Goal: Information Seeking & Learning: Learn about a topic

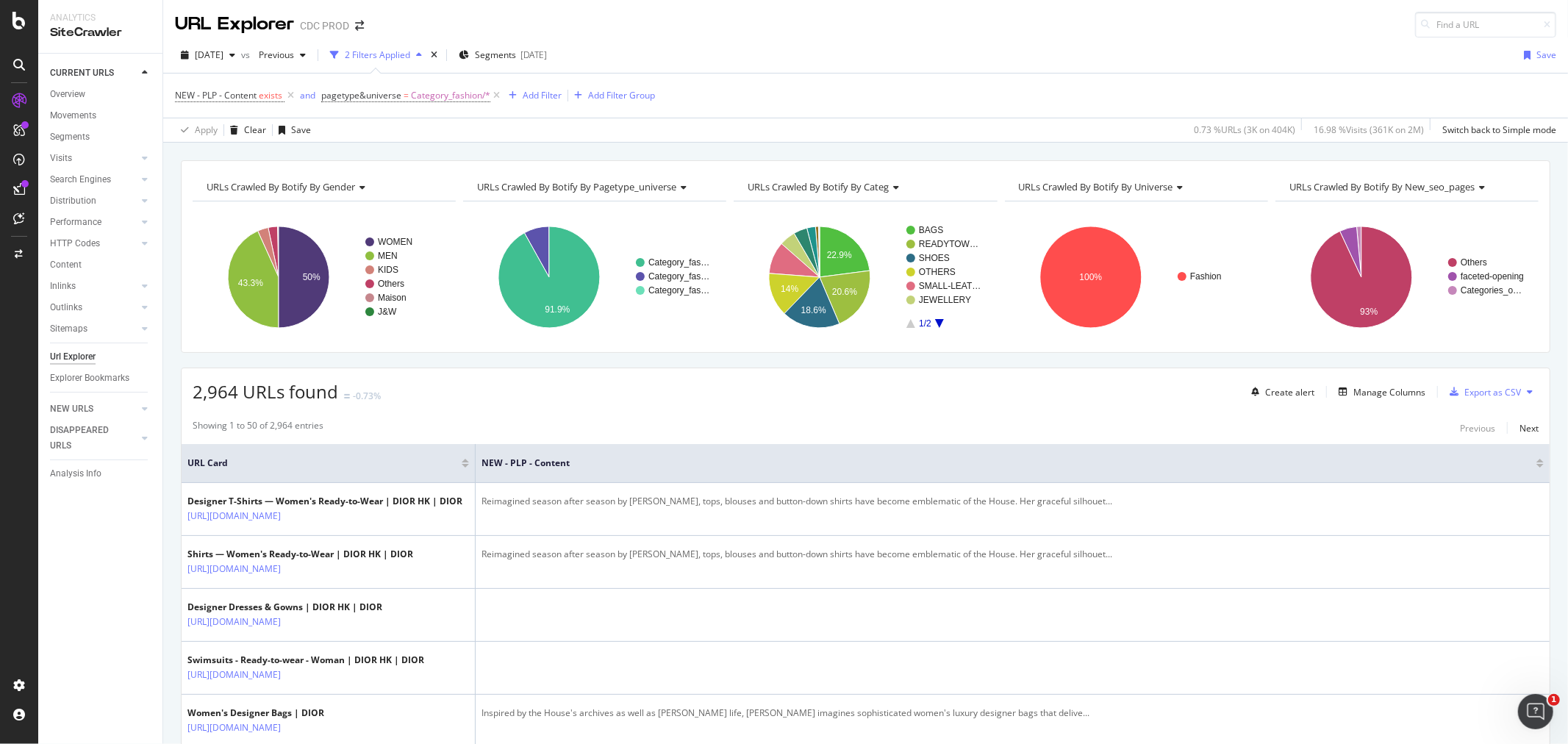
scroll to position [1880, 0]
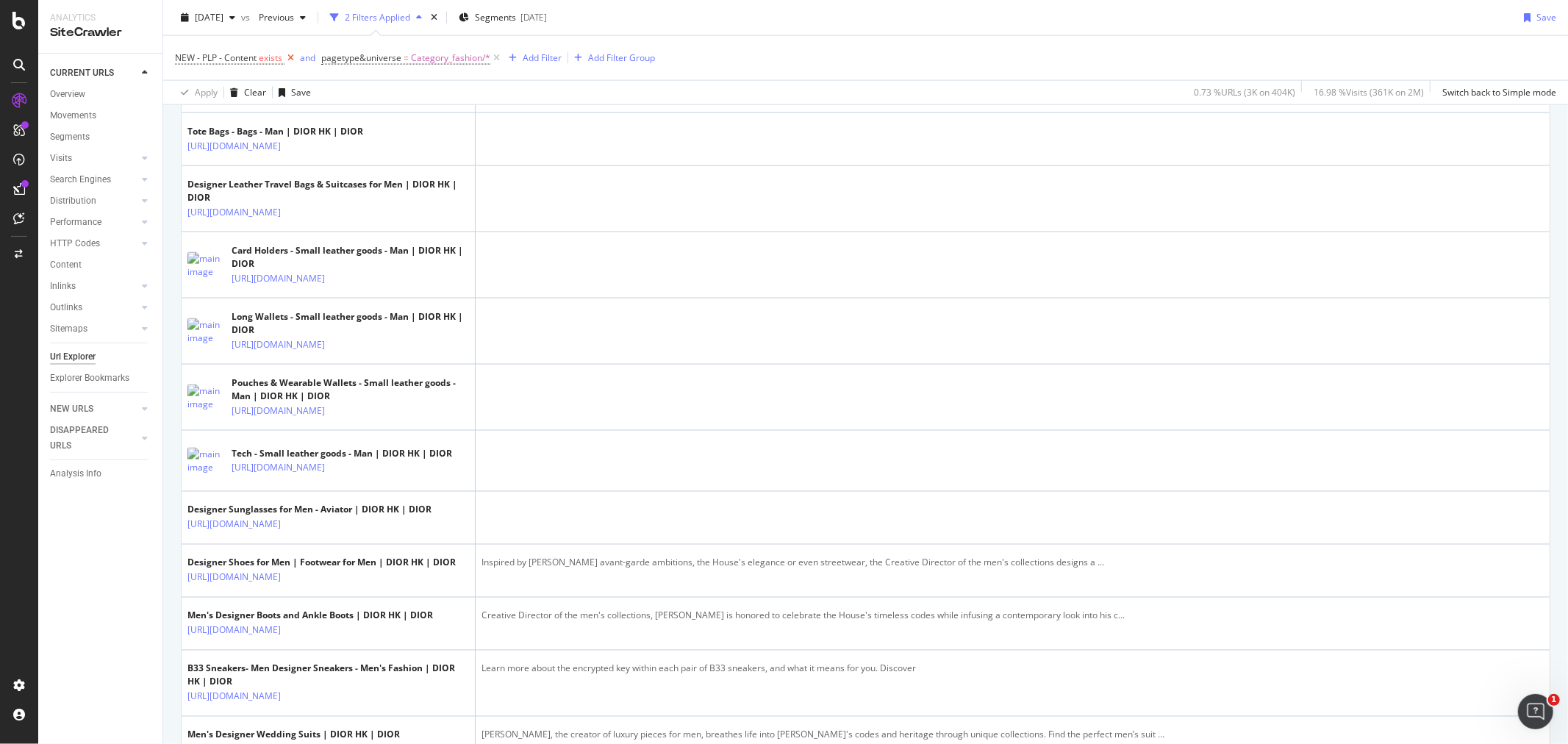
click at [292, 60] on icon at bounding box center [290, 58] width 13 height 14
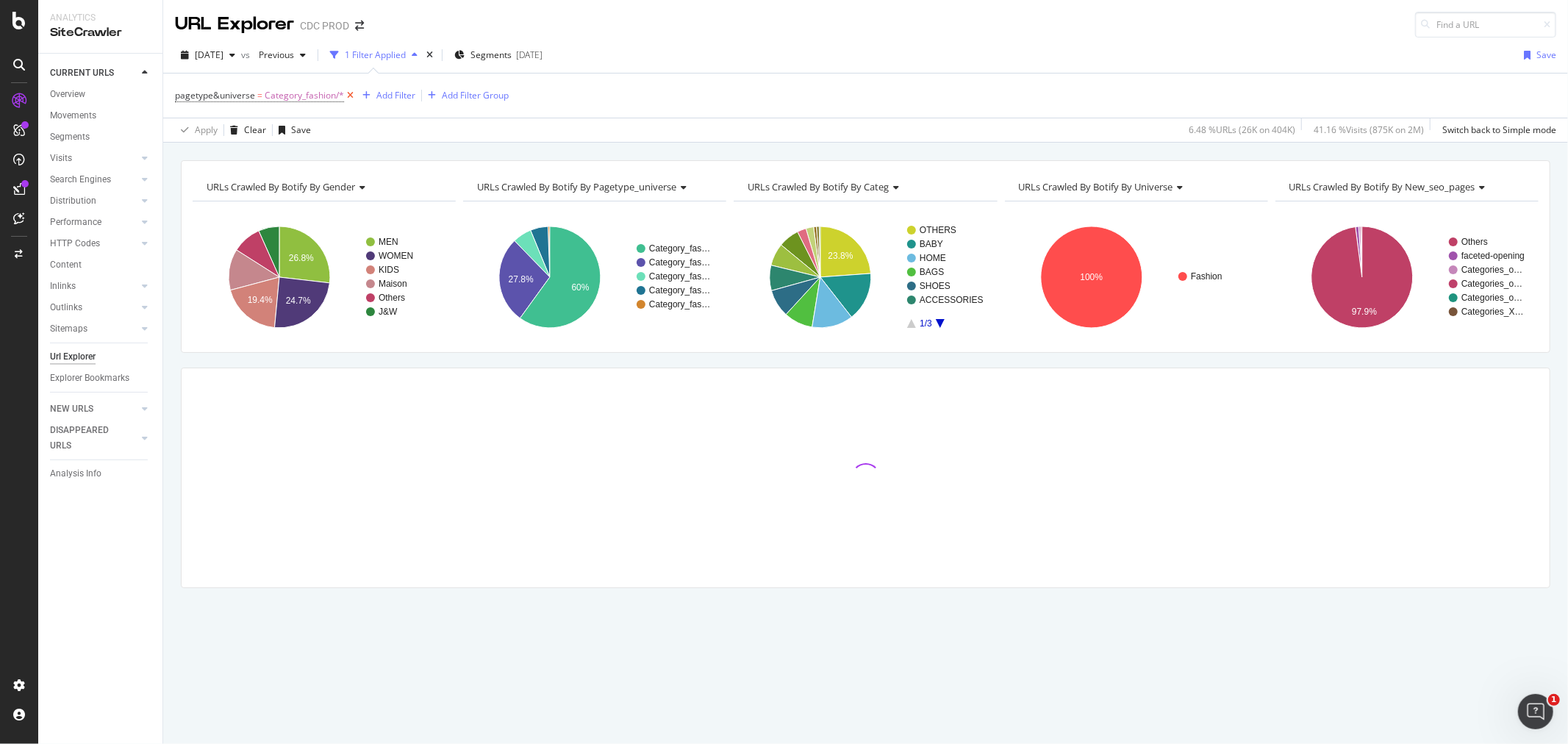
click at [354, 97] on icon at bounding box center [350, 95] width 13 height 14
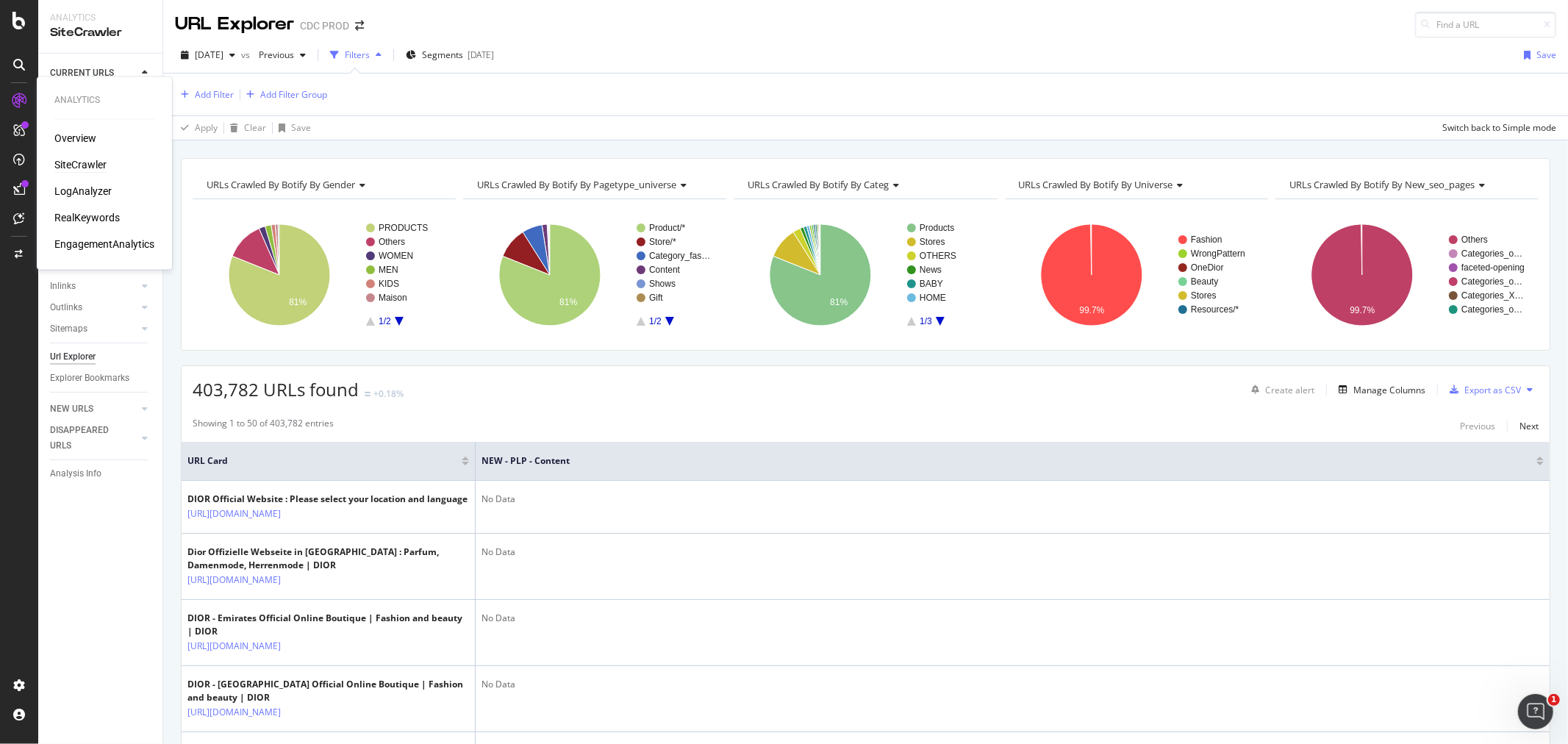
click at [74, 163] on div "SiteCrawler" at bounding box center [80, 165] width 52 height 14
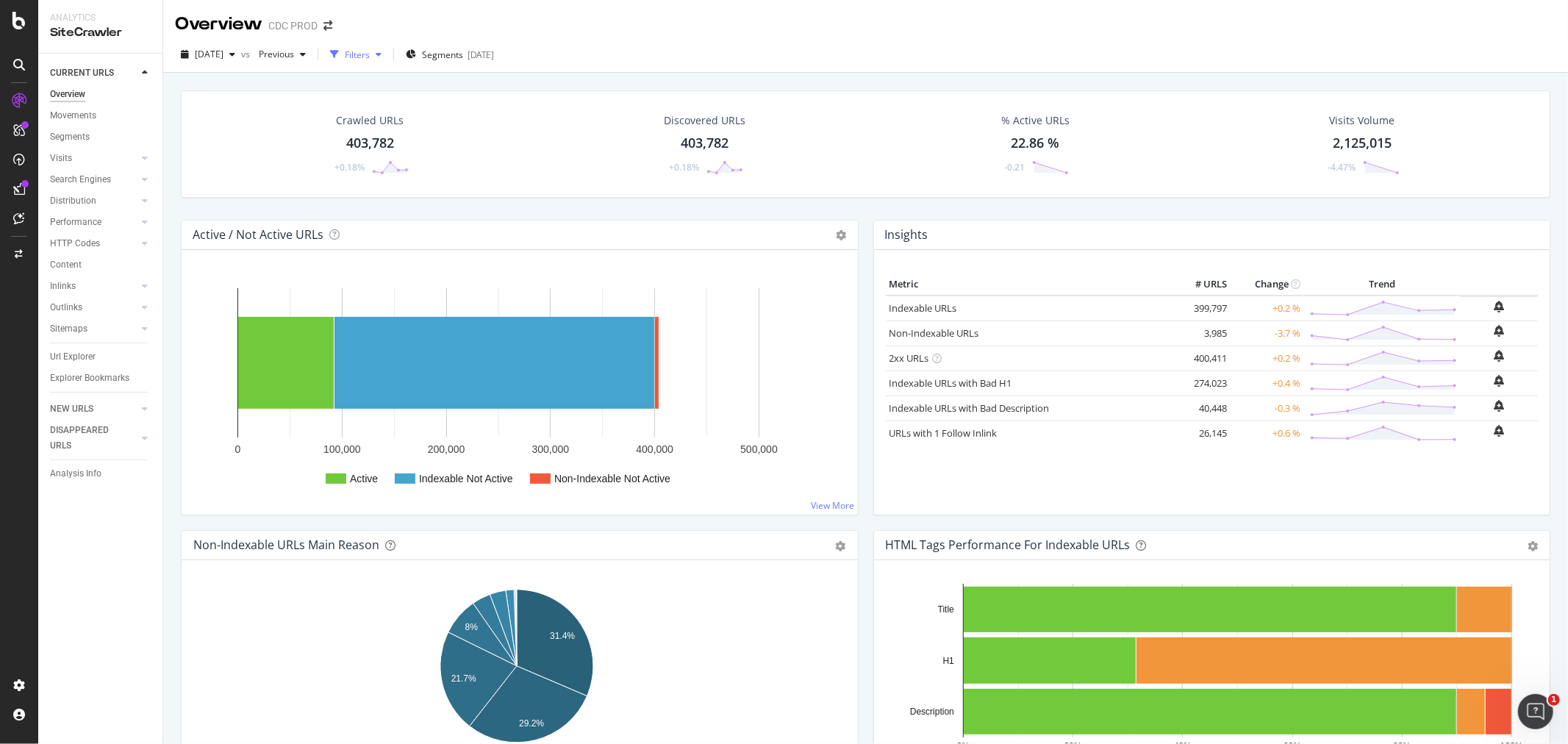
click at [370, 57] on div "Filters" at bounding box center [356, 54] width 25 height 13
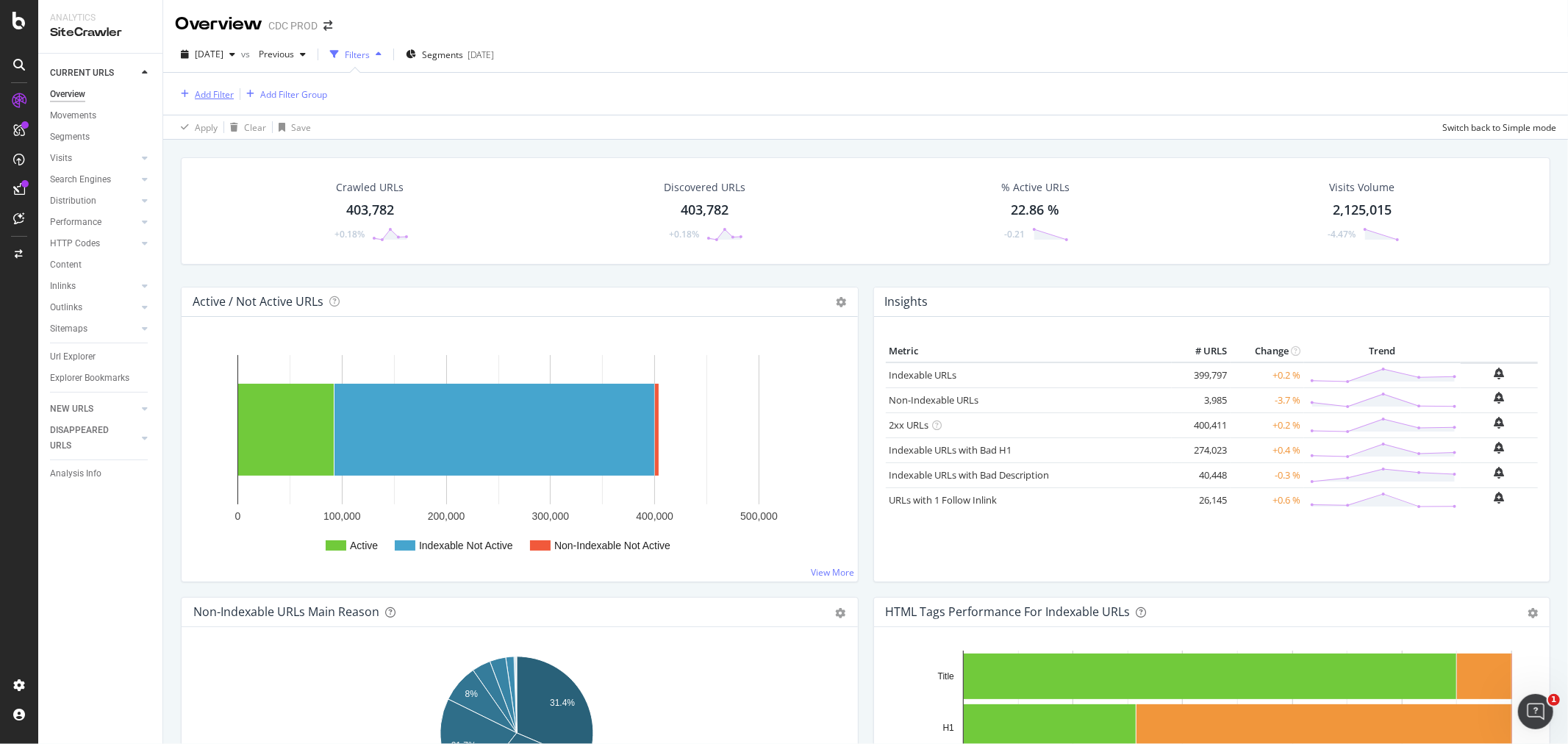
click at [225, 99] on div "Add Filter" at bounding box center [214, 94] width 39 height 13
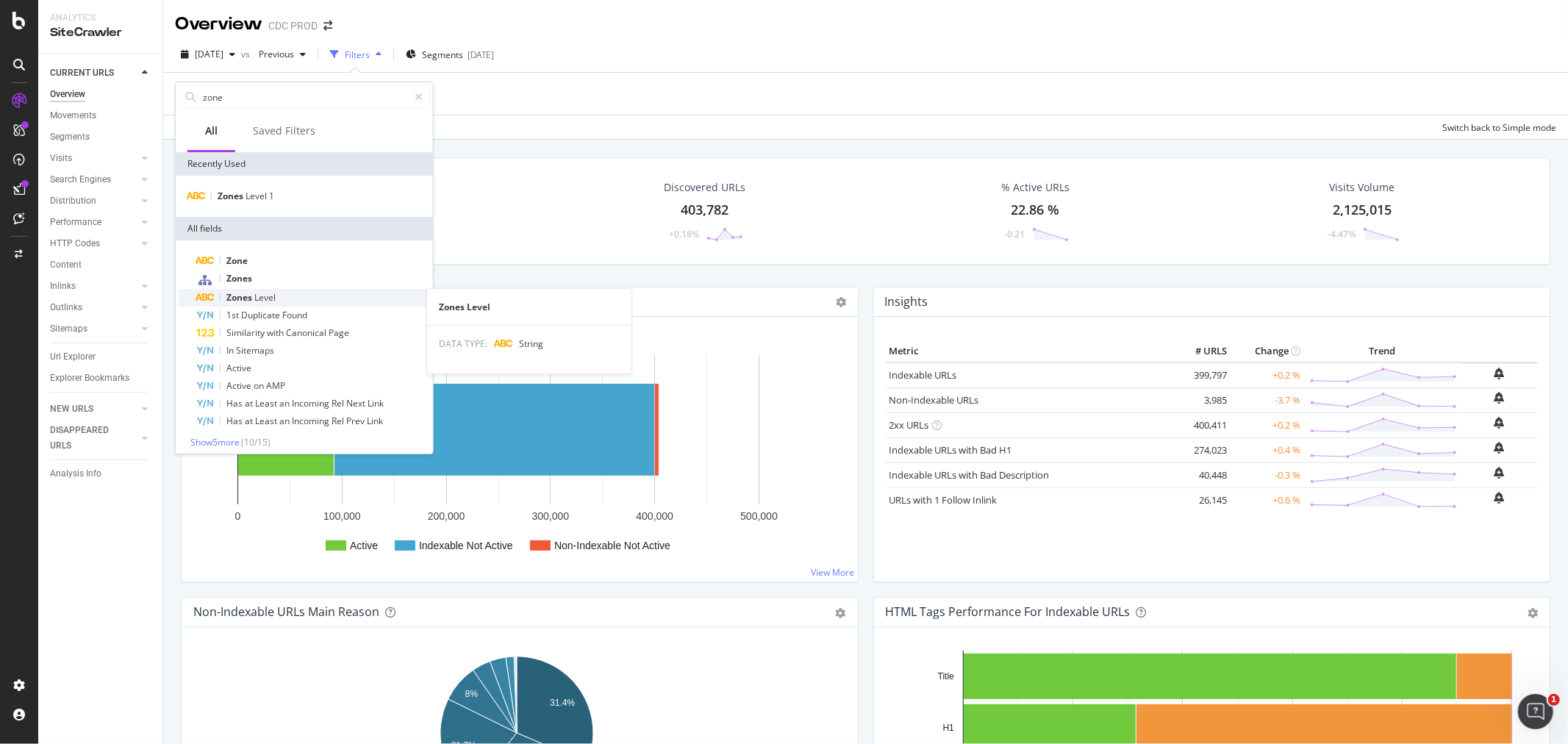
type input "zone"
click at [281, 295] on div "Zones Level" at bounding box center [313, 298] width 234 height 18
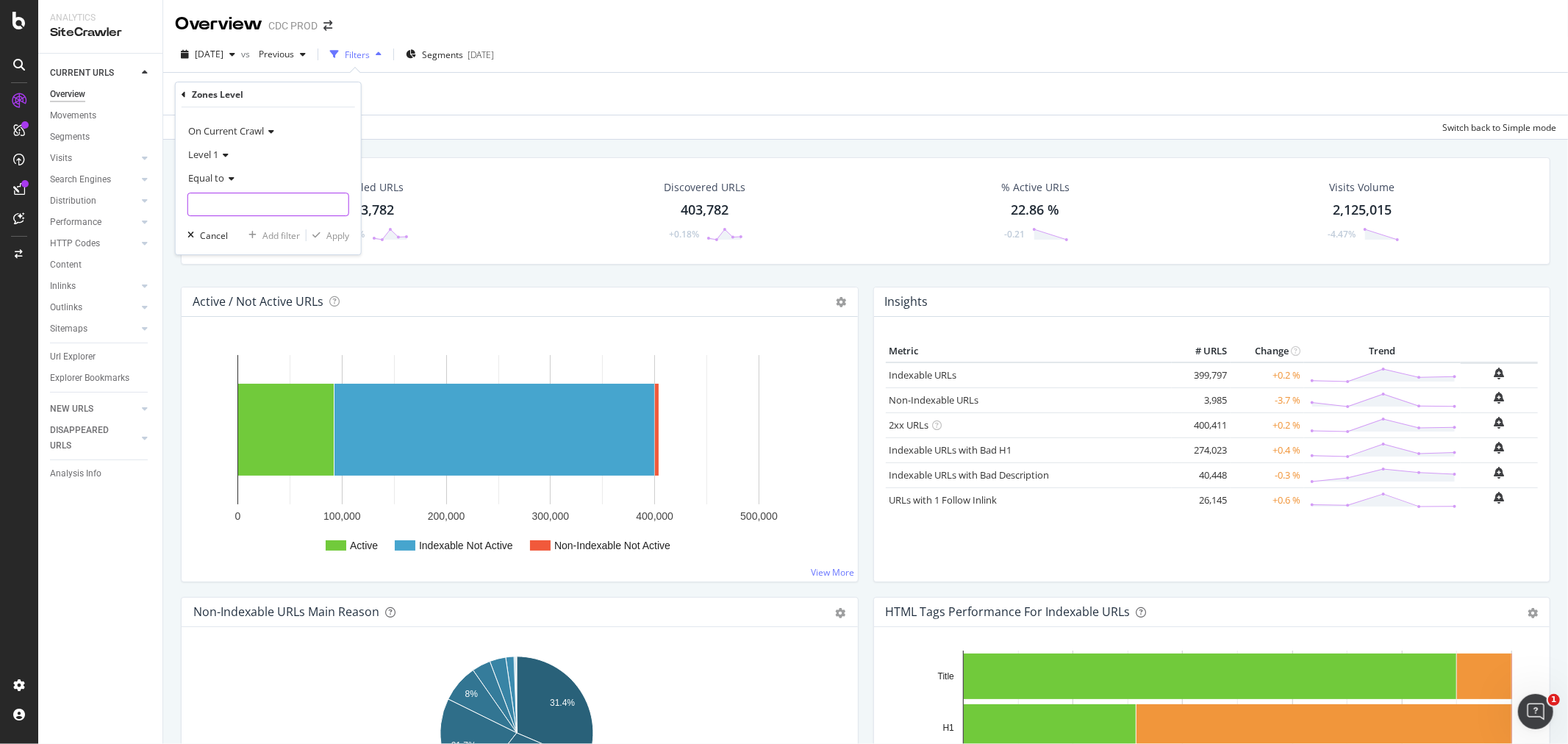
click at [262, 199] on input "text" at bounding box center [268, 204] width 160 height 24
click at [241, 254] on span "Americas" at bounding box center [243, 255] width 103 height 13
type input "Americas"
click at [337, 239] on div "Apply" at bounding box center [338, 236] width 23 height 13
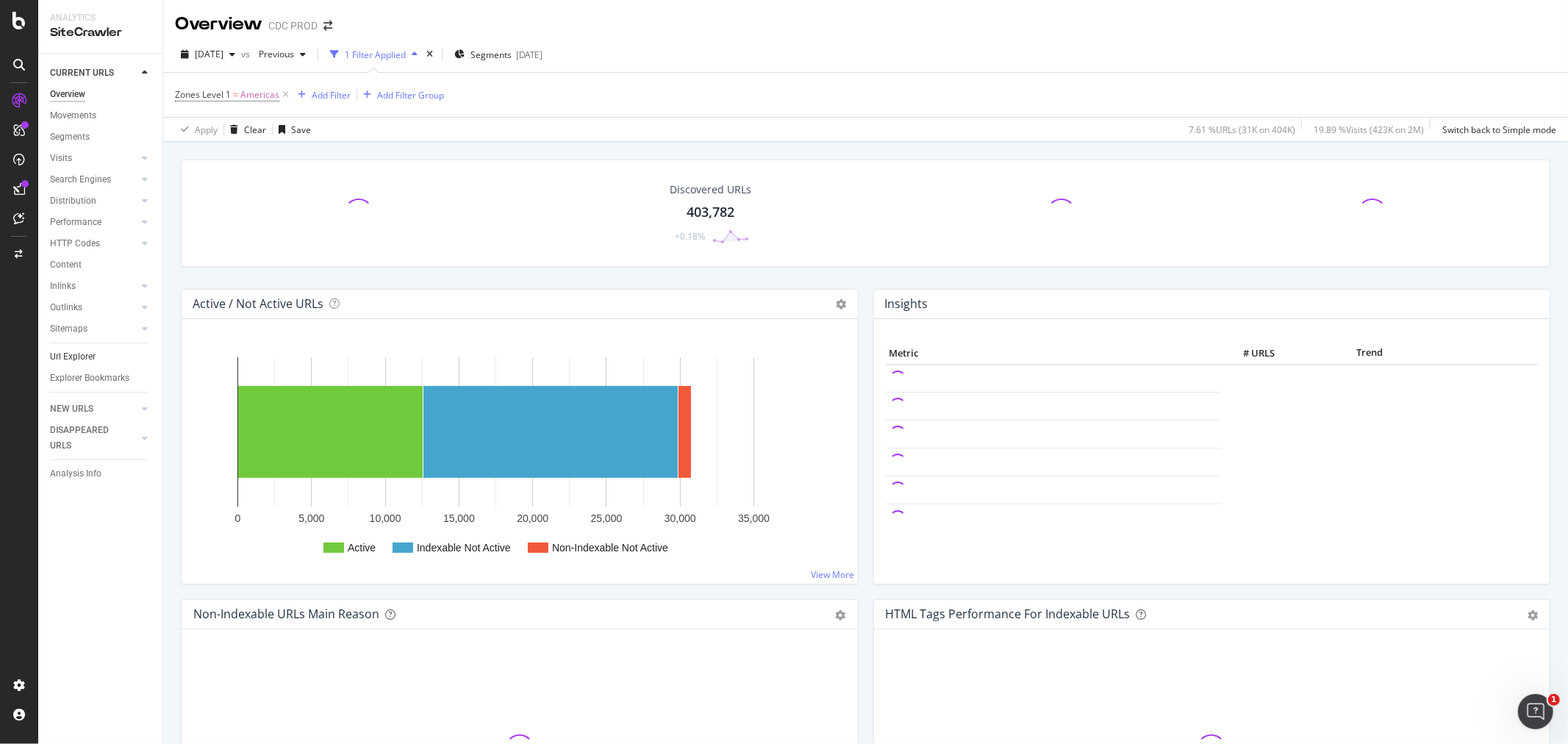
drag, startPoint x: 72, startPoint y: 355, endPoint x: 123, endPoint y: 351, distance: 51.2
click at [72, 355] on div "Url Explorer" at bounding box center [73, 357] width 46 height 15
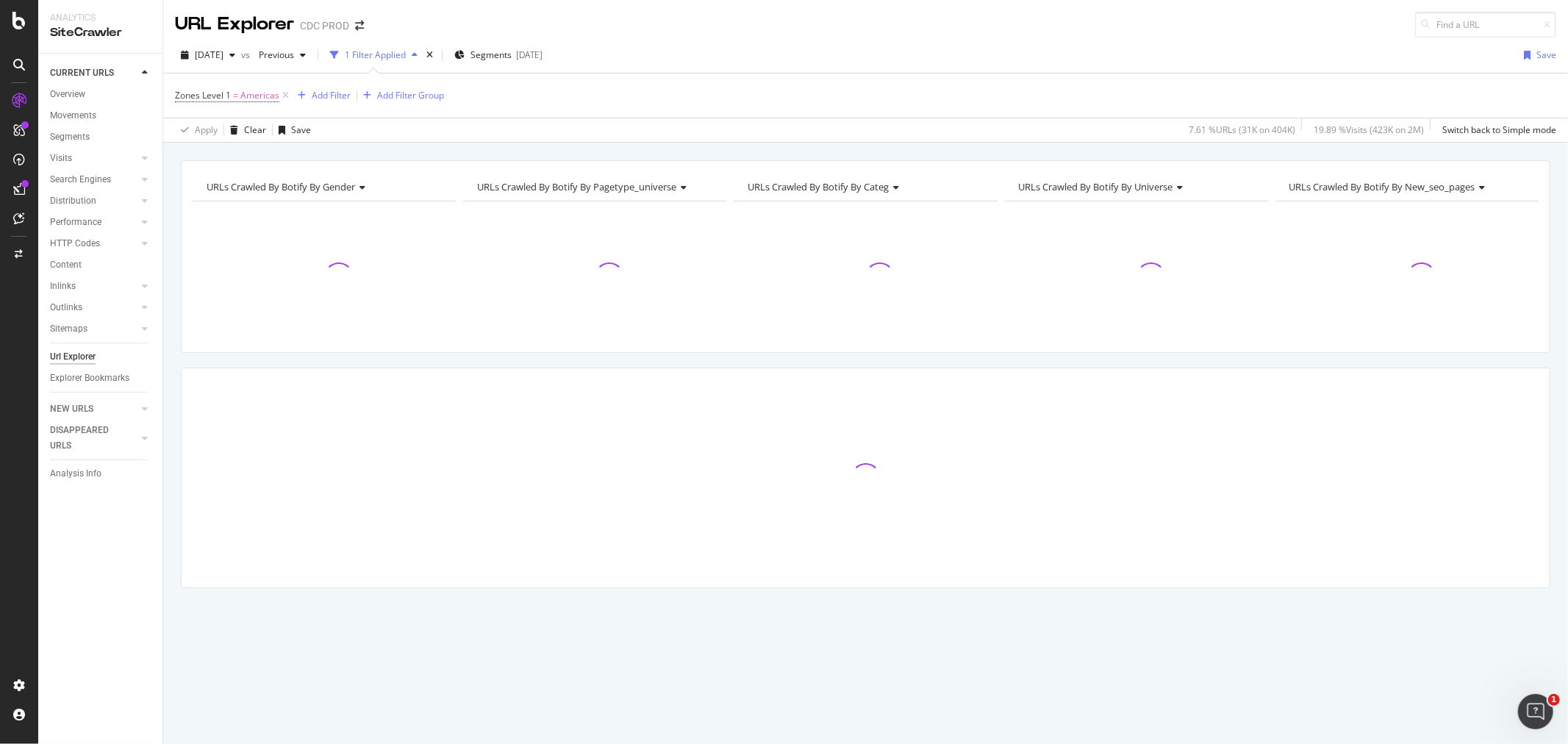
click at [1439, 189] on span "URLs Crawled By Botify By new_seo_pages" at bounding box center [1383, 187] width 186 height 14
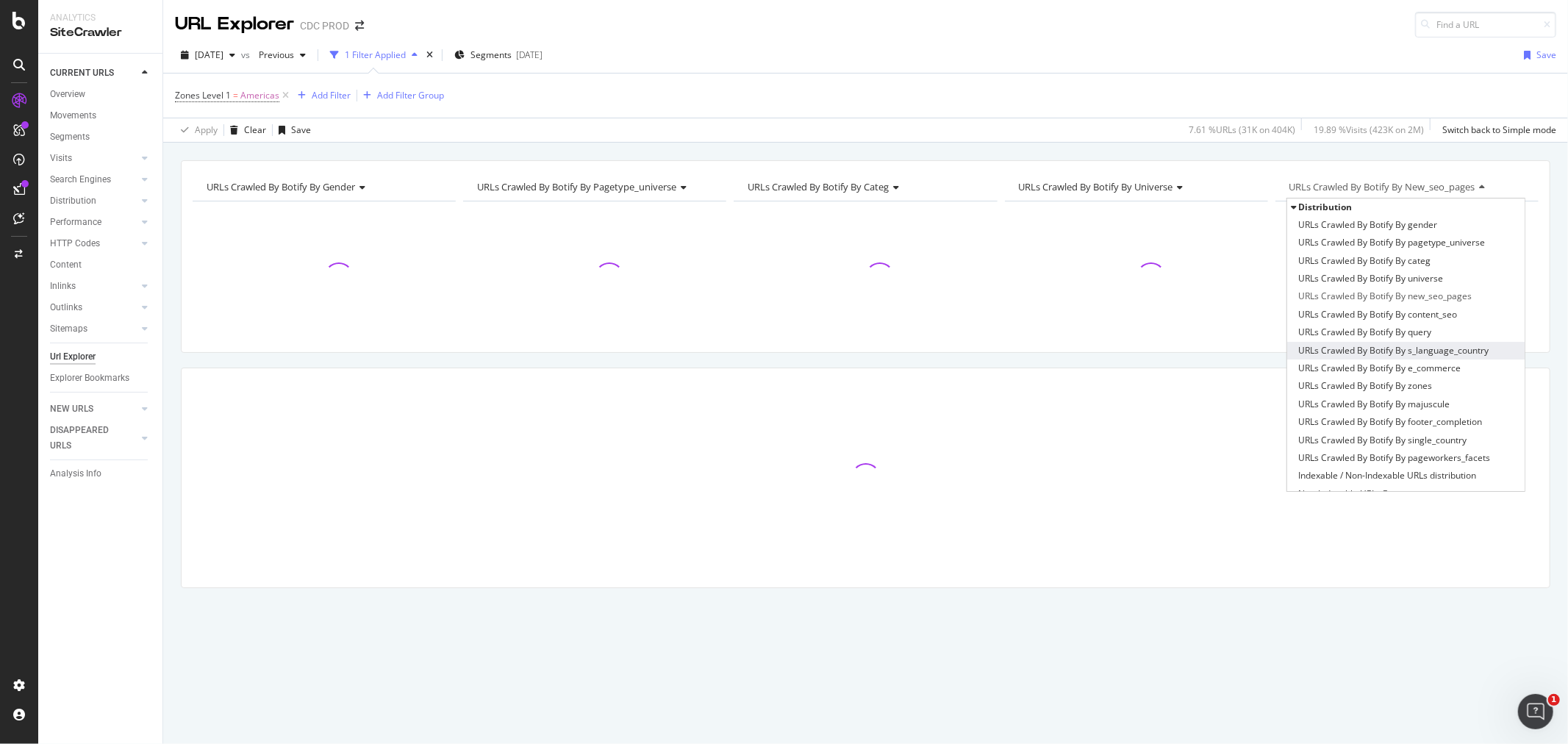
click at [1463, 344] on span "URLs Crawled By Botify By s_language_country" at bounding box center [1394, 351] width 191 height 14
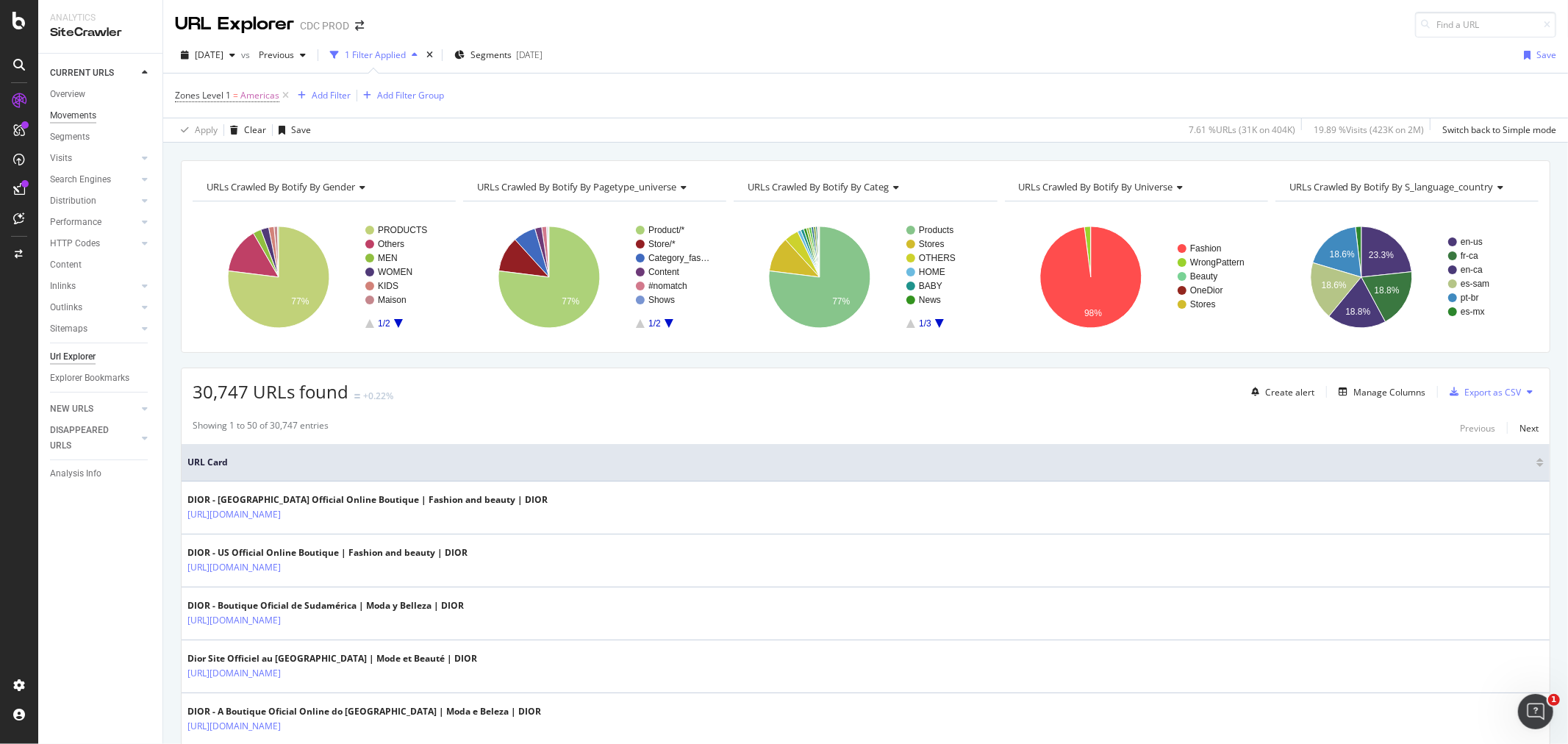
click at [90, 112] on div "Movements" at bounding box center [73, 116] width 46 height 15
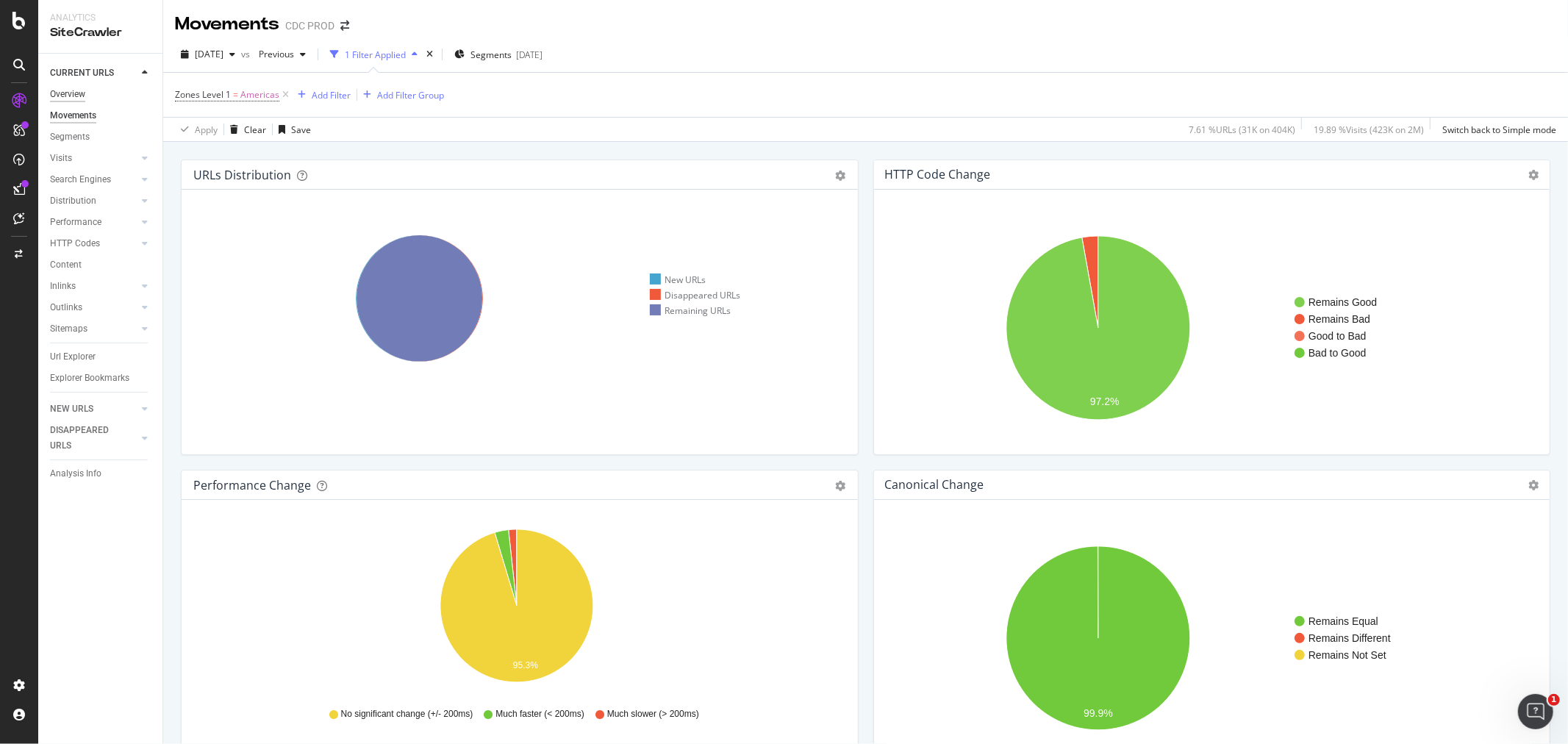
click at [60, 90] on div "Overview" at bounding box center [67, 94] width 35 height 15
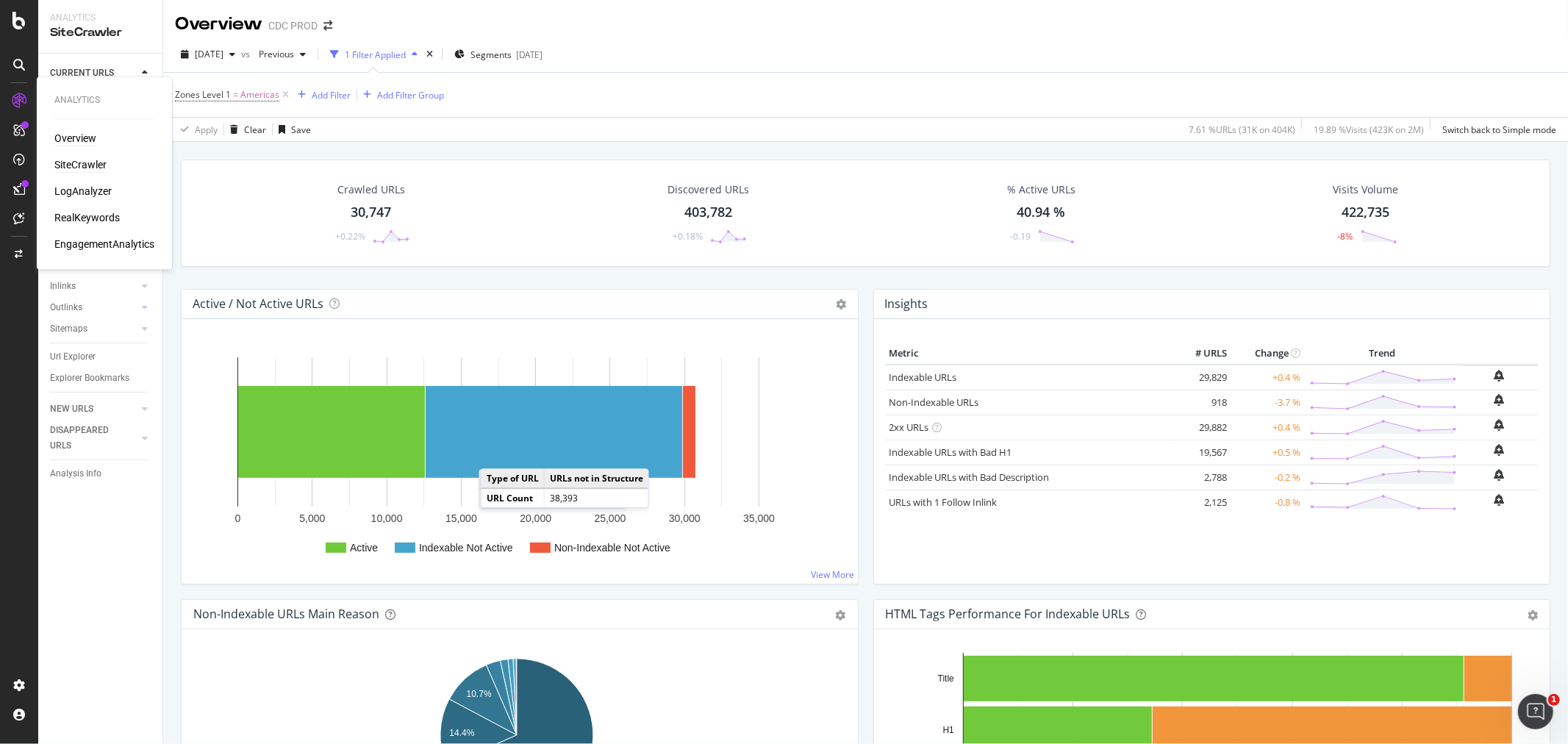
click at [87, 138] on div "Overview" at bounding box center [75, 139] width 42 height 14
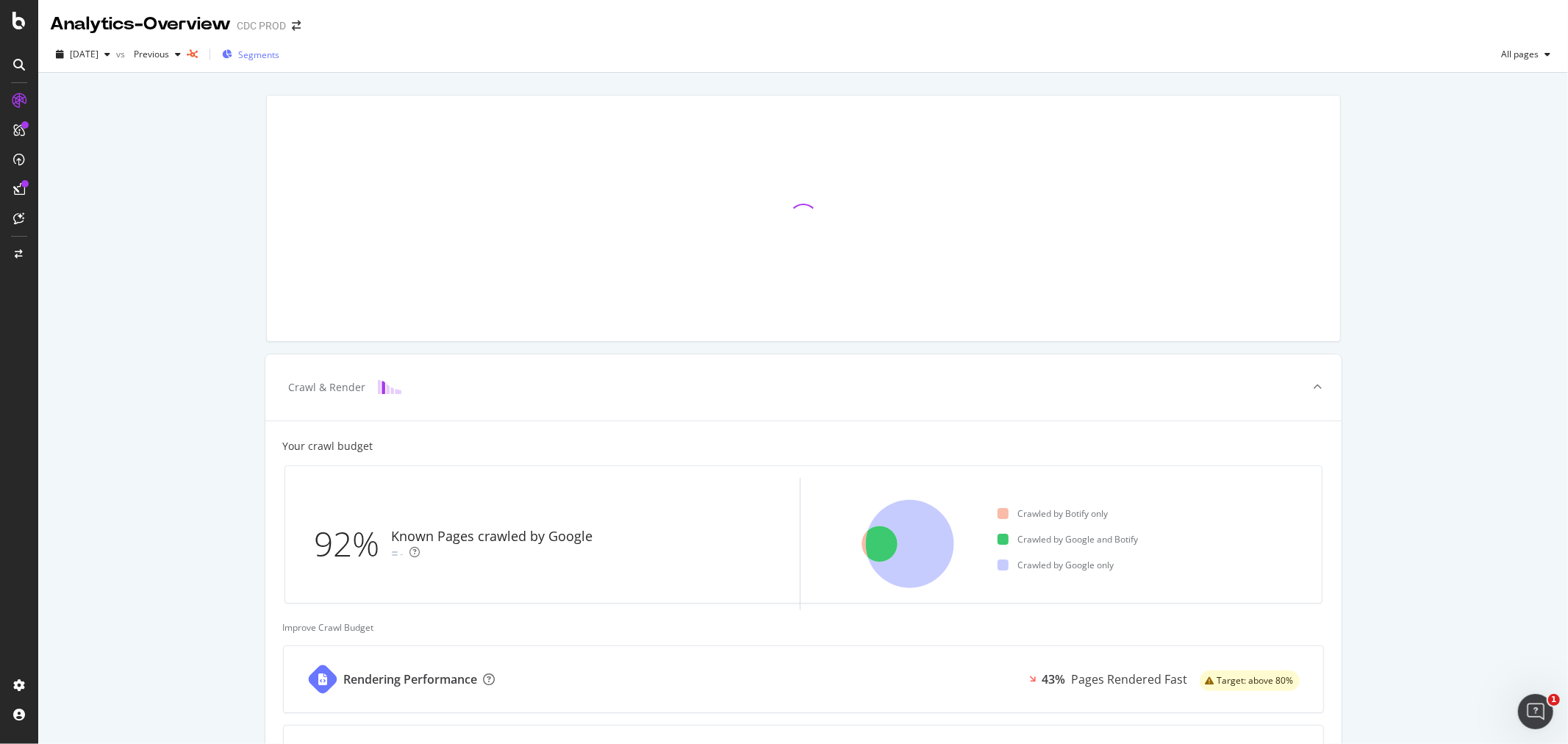
click at [256, 55] on div "Segments" at bounding box center [250, 54] width 57 height 22
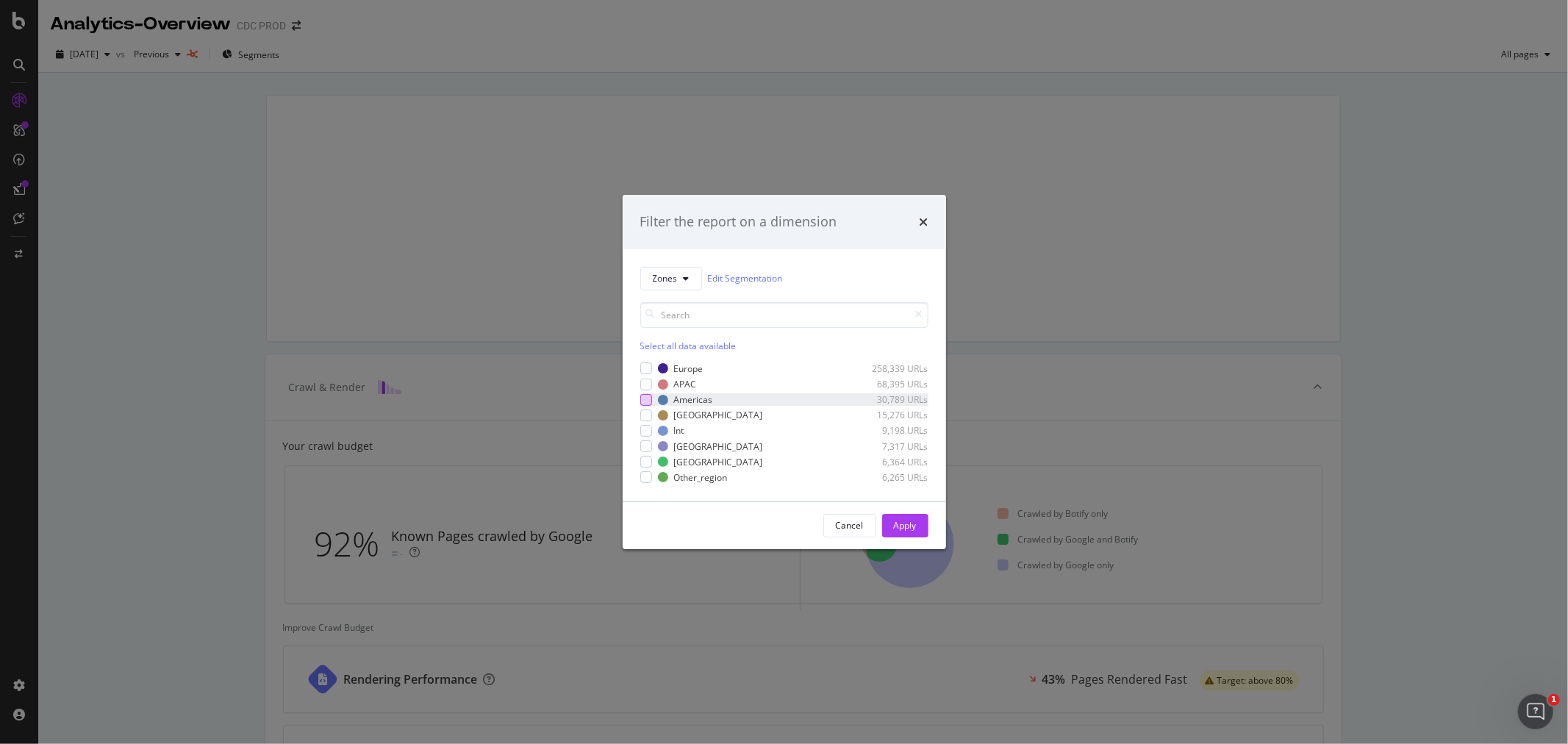
click at [645, 401] on div "modal" at bounding box center [647, 400] width 12 height 12
click at [909, 522] on div "Apply" at bounding box center [905, 525] width 23 height 13
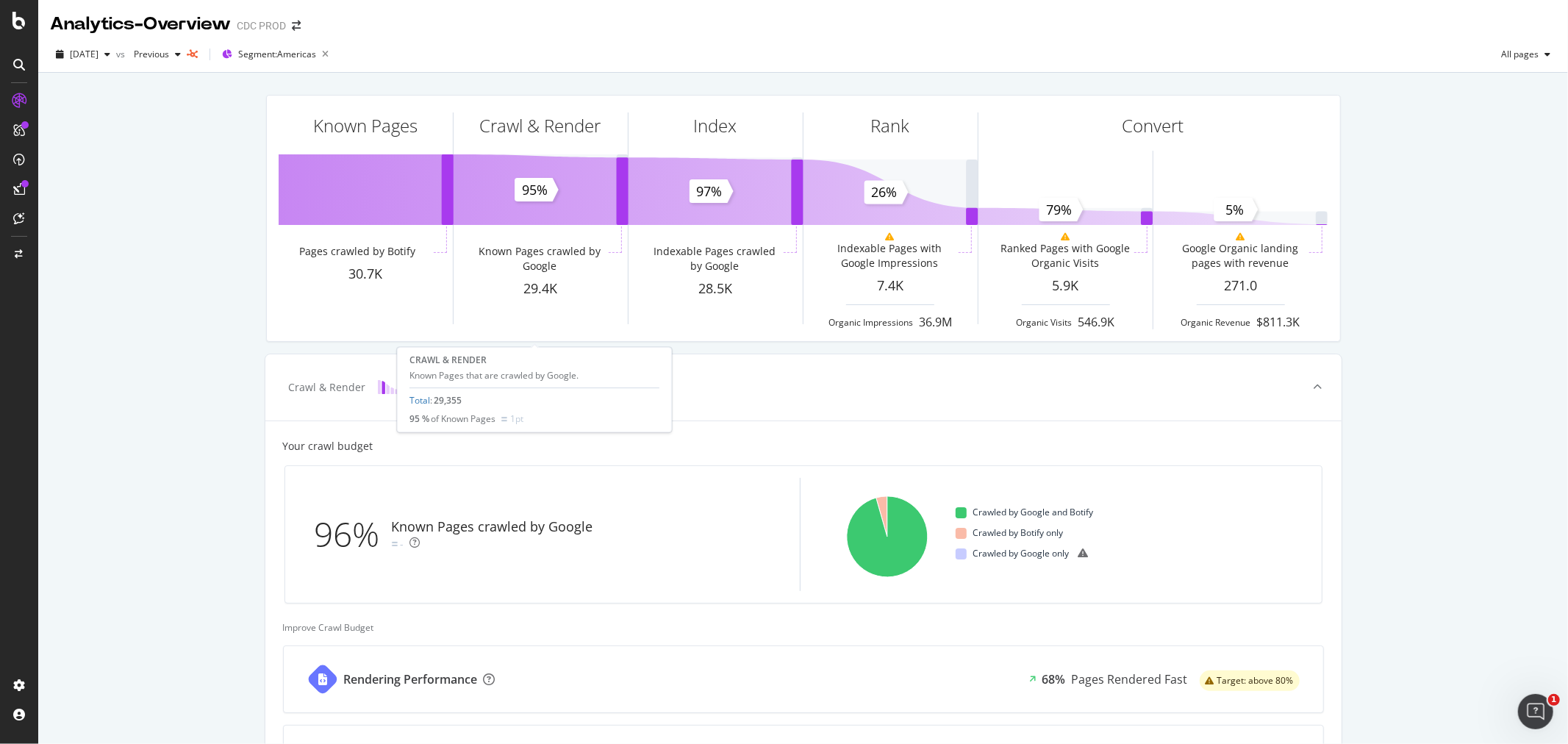
click at [531, 372] on div "Known Pages that are crawled by Google." at bounding box center [534, 375] width 250 height 13
copy div "Known Pages that are crawled by Google."
click at [655, 383] on div "Known Pages that are crawled by Google and compliant with indexing rules (index…" at bounding box center [710, 381] width 250 height 25
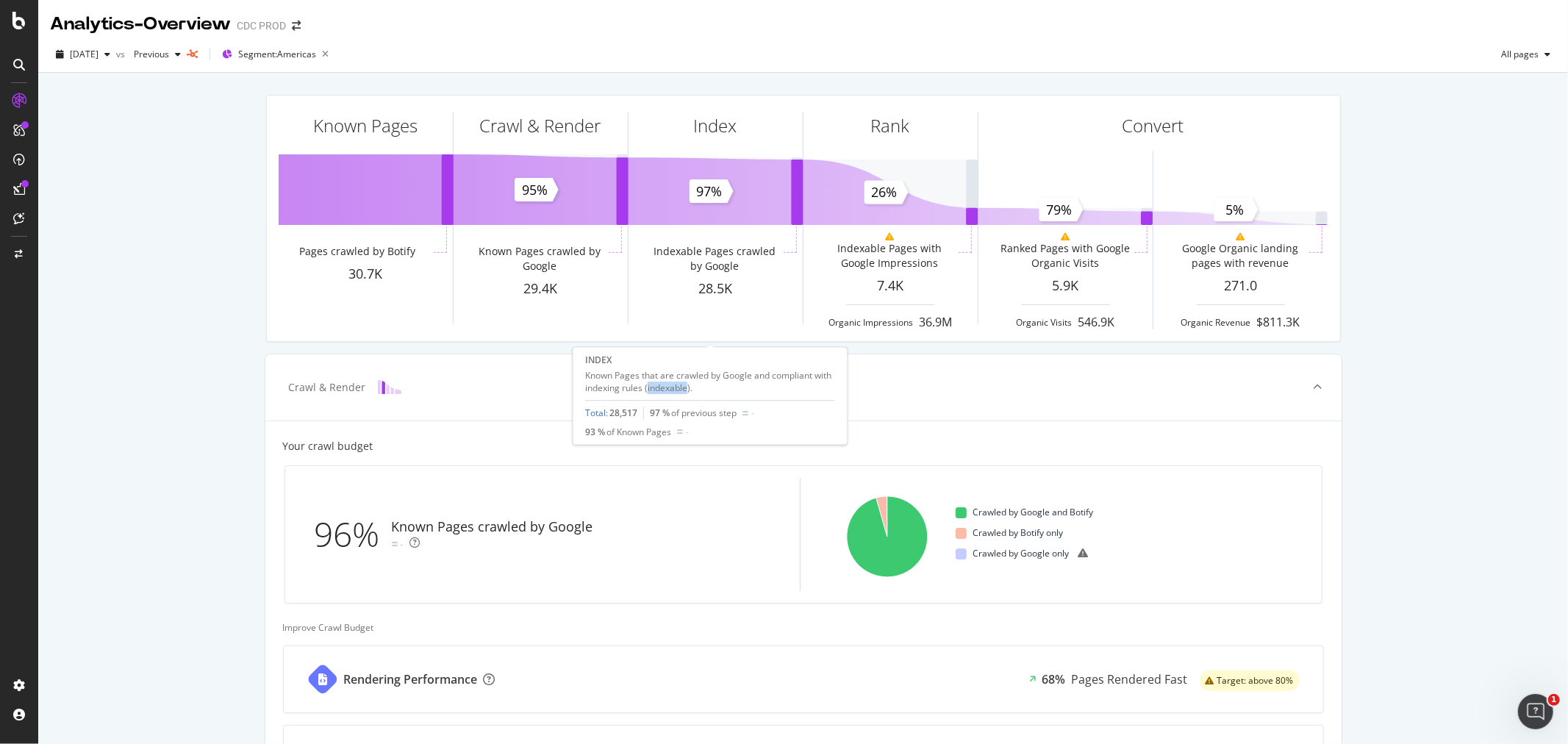
click at [655, 383] on div "Known Pages that are crawled by Google and compliant with indexing rules (index…" at bounding box center [710, 381] width 250 height 25
copy div "Known Pages that are crawled by Google and compliant with indexing rules (index…"
click at [163, 57] on span "Previous" at bounding box center [148, 54] width 41 height 13
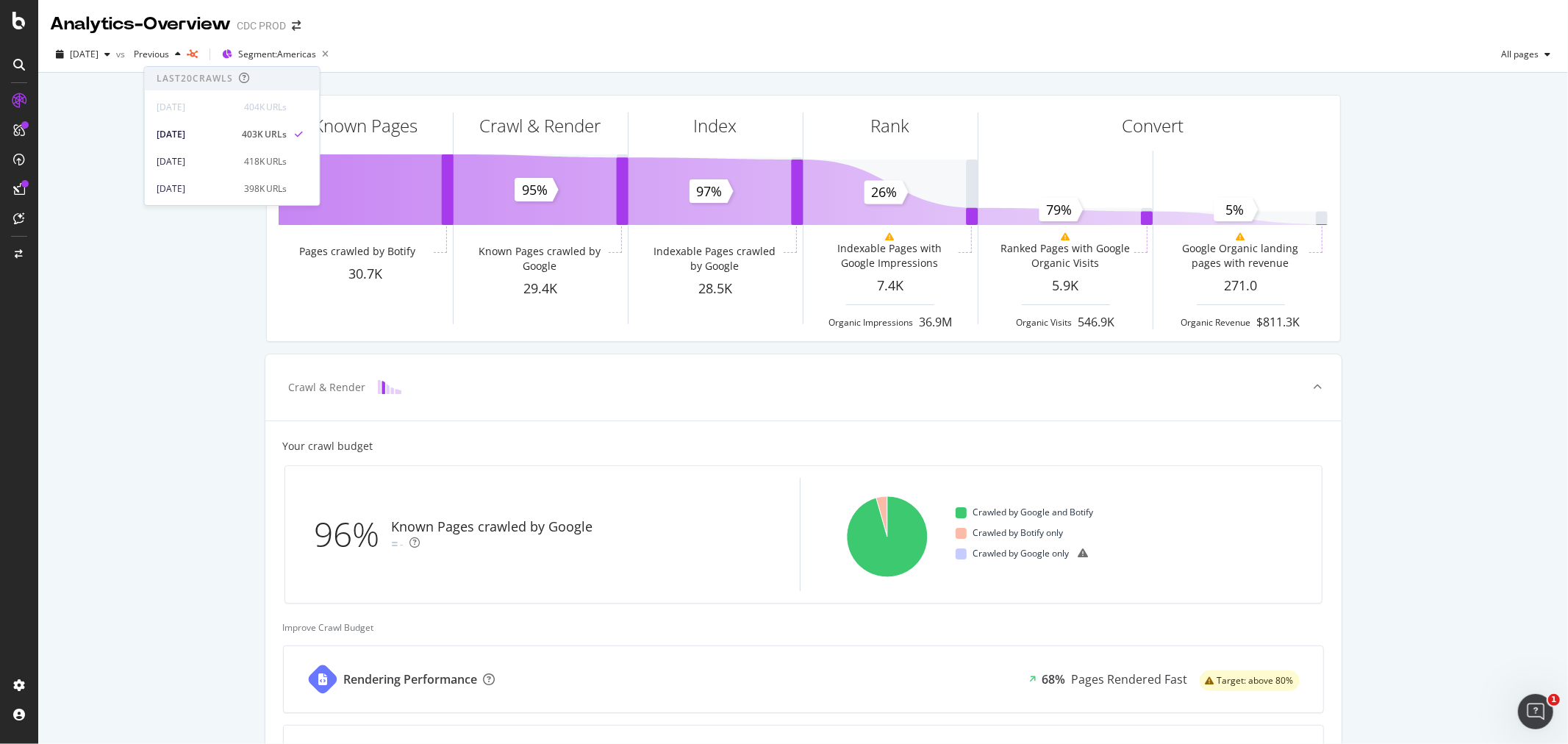
click at [519, 34] on div "Analytics - Overview CDC PROD" at bounding box center [803, 18] width 1530 height 37
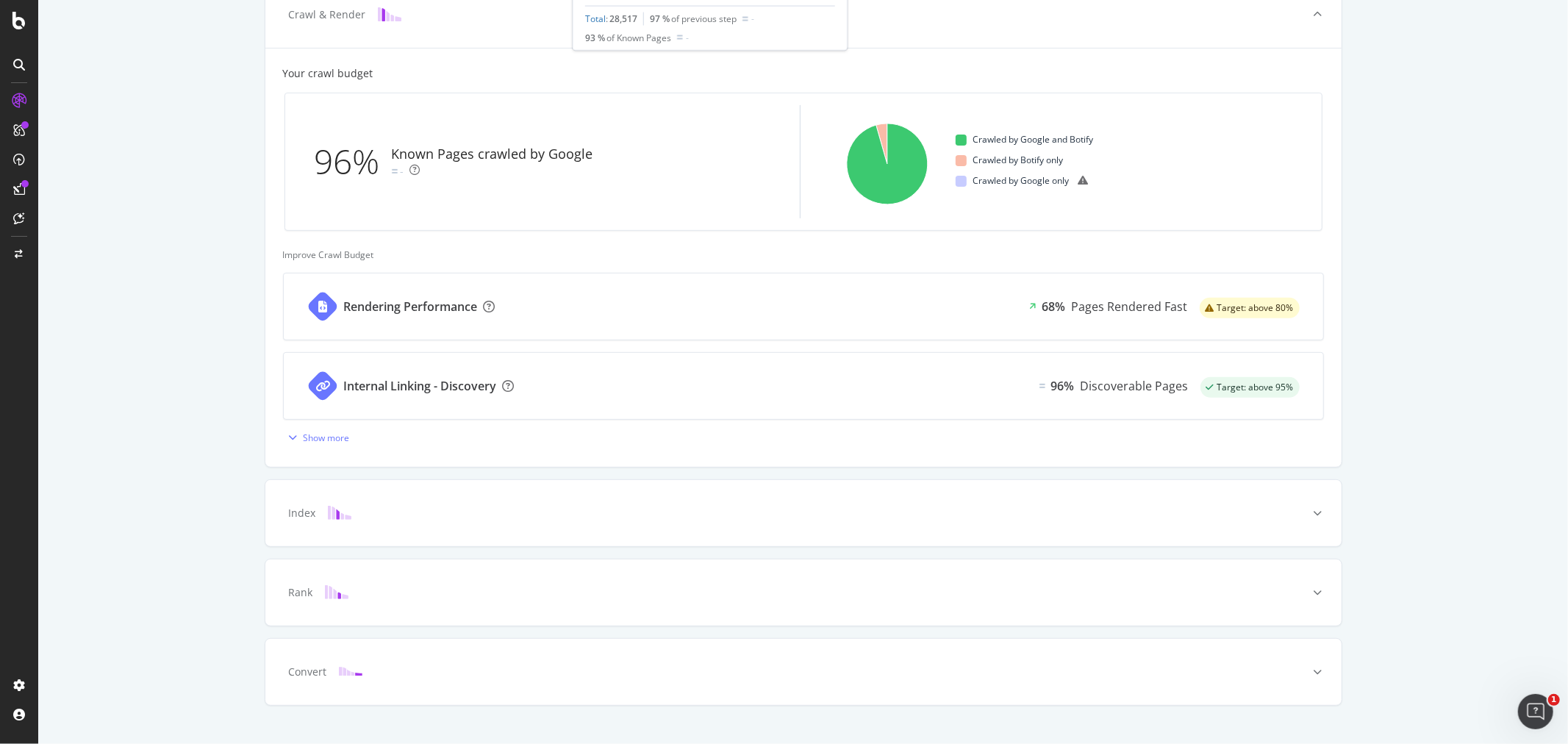
scroll to position [398, 0]
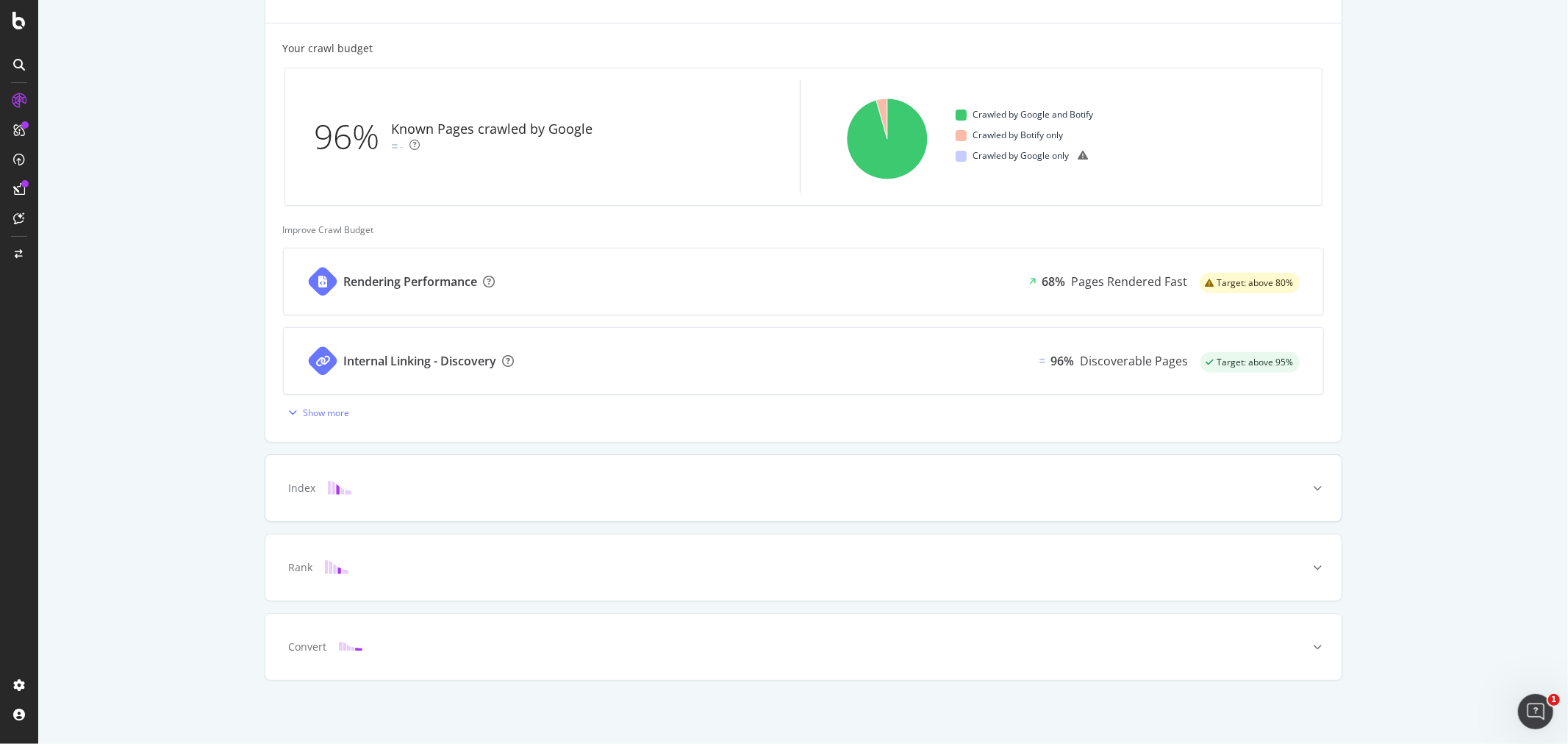
click at [723, 489] on div "Index" at bounding box center [780, 488] width 1018 height 14
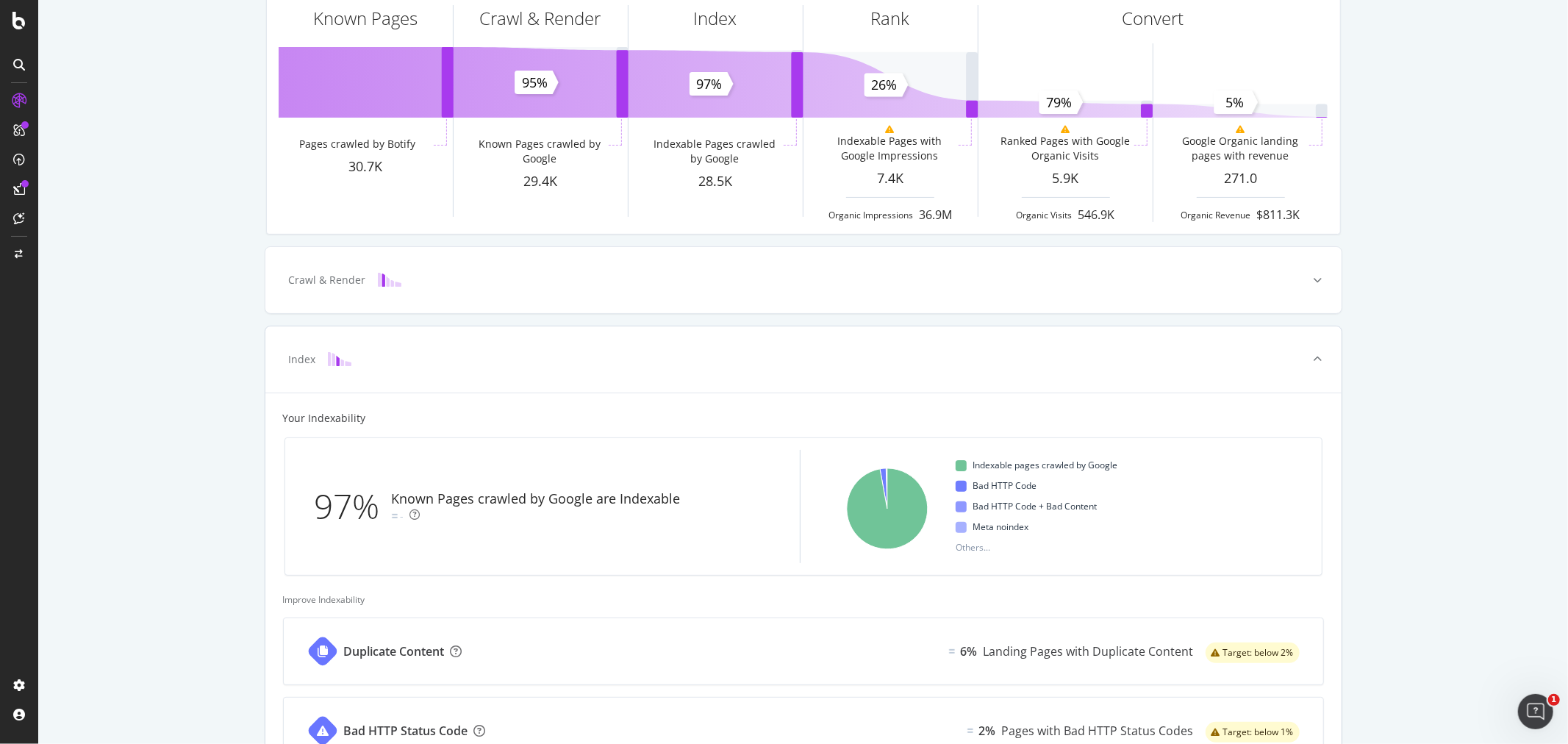
scroll to position [0, 0]
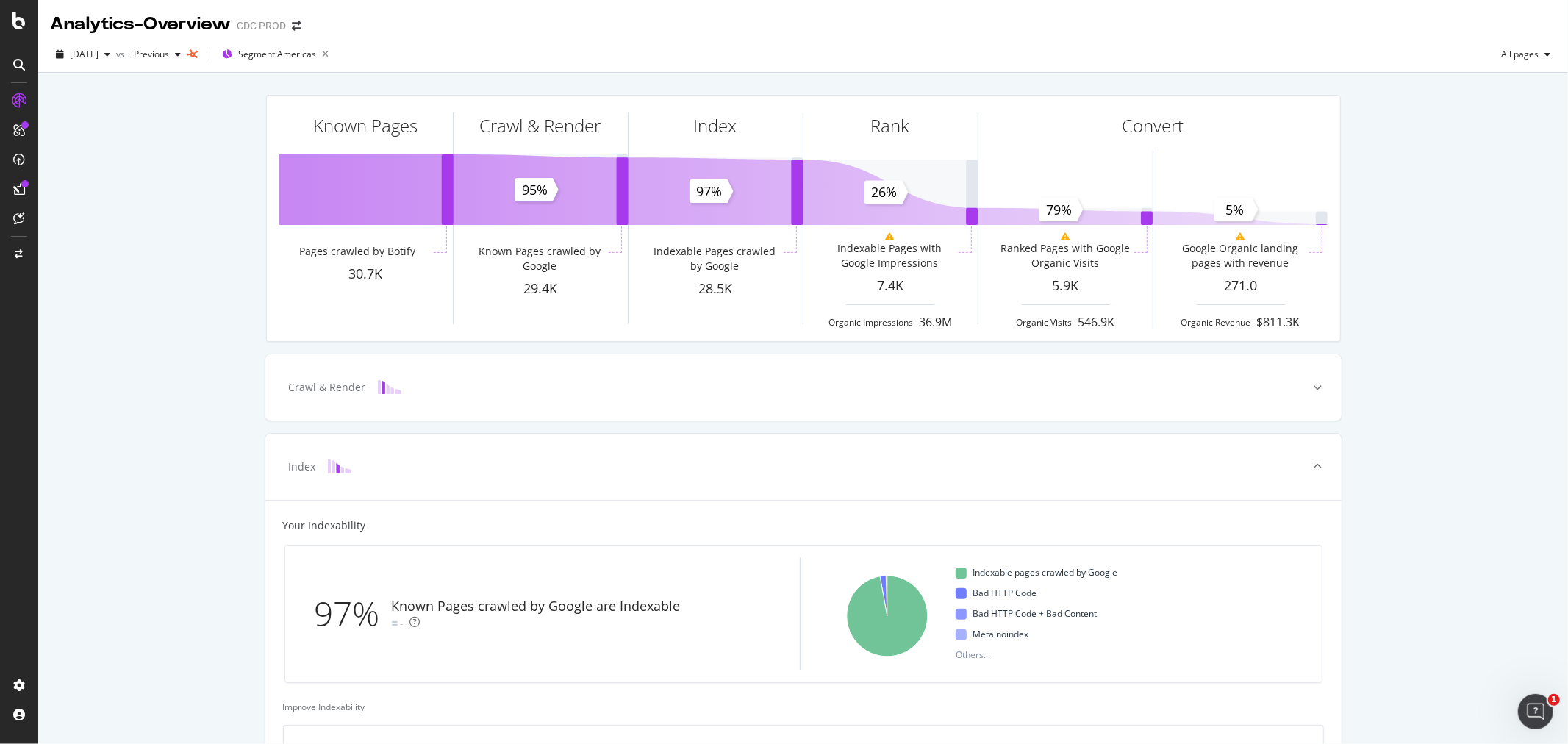
click at [717, 39] on div "[DATE] vs Previous Segment: [GEOGRAPHIC_DATA] All pages" at bounding box center [803, 54] width 1530 height 36
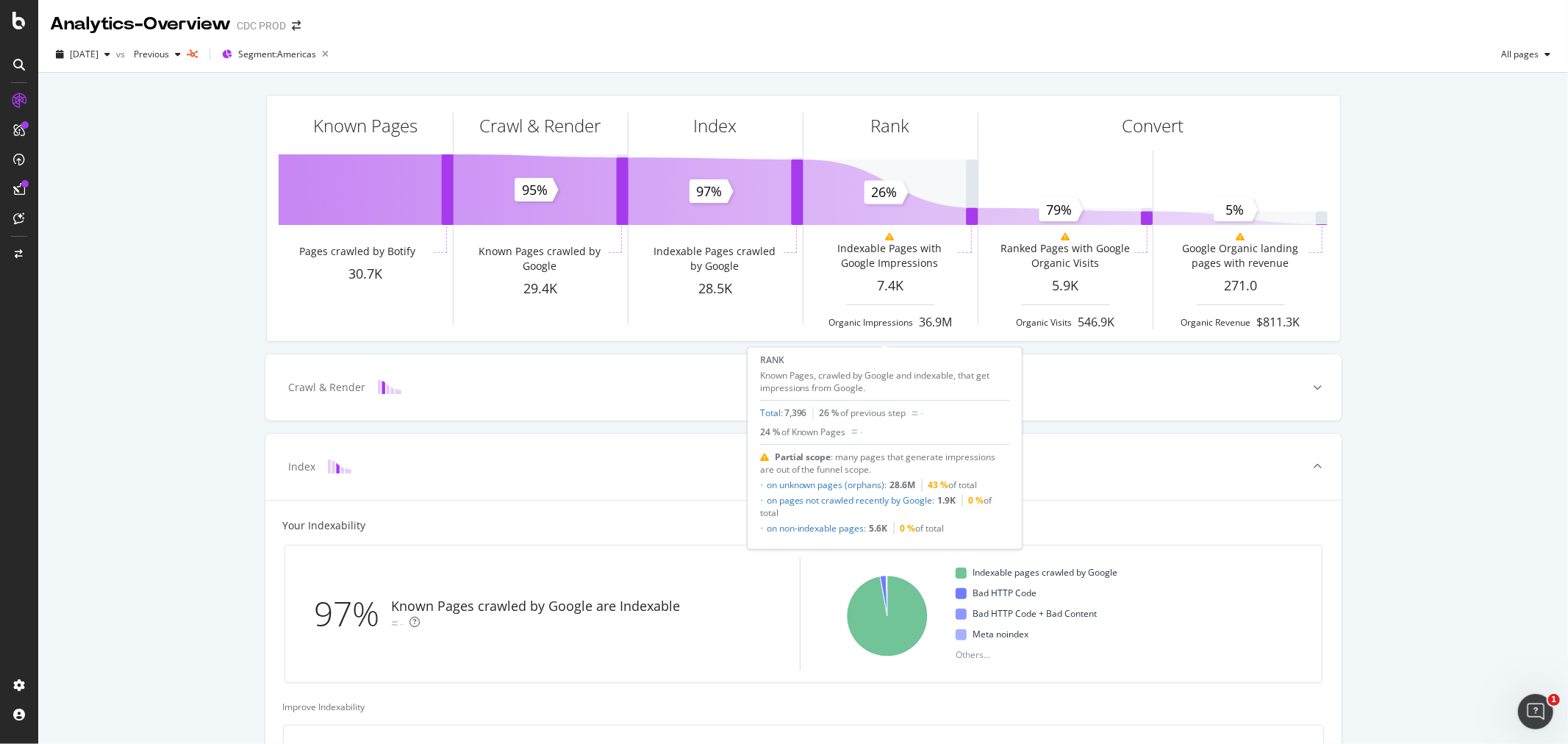
click at [840, 461] on span "Partial scope : many pages that generate impressions are out of the funnel scop…" at bounding box center [877, 463] width 236 height 25
click at [852, 458] on span "Partial scope : many pages that generate impressions are out of the funnel scop…" at bounding box center [877, 463] width 236 height 25
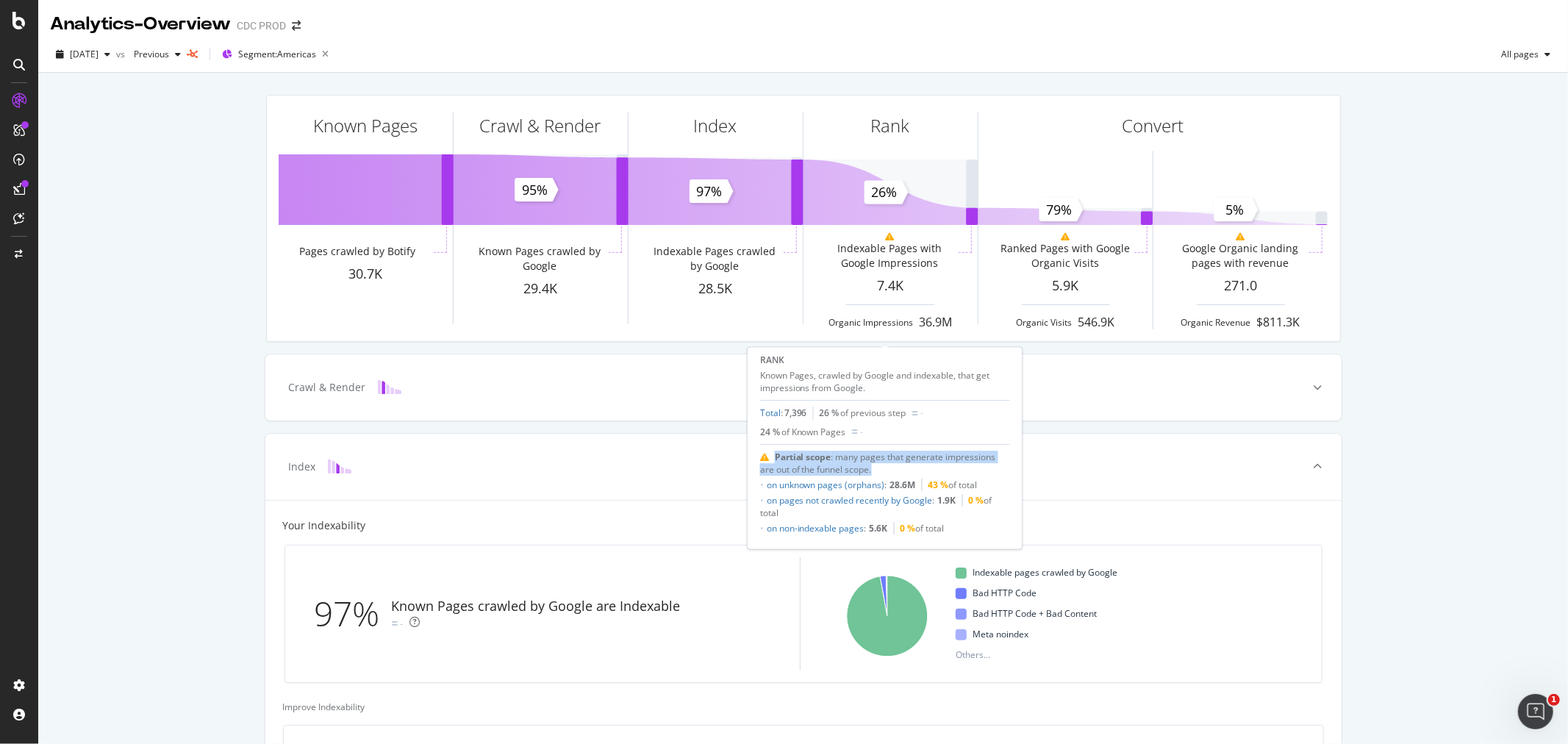
click at [852, 458] on span "Partial scope : many pages that generate impressions are out of the funnel scop…" at bounding box center [877, 463] width 236 height 25
click at [810, 469] on span "Partial scope : many pages that generate impressions are out of the funnel scop…" at bounding box center [877, 463] width 236 height 25
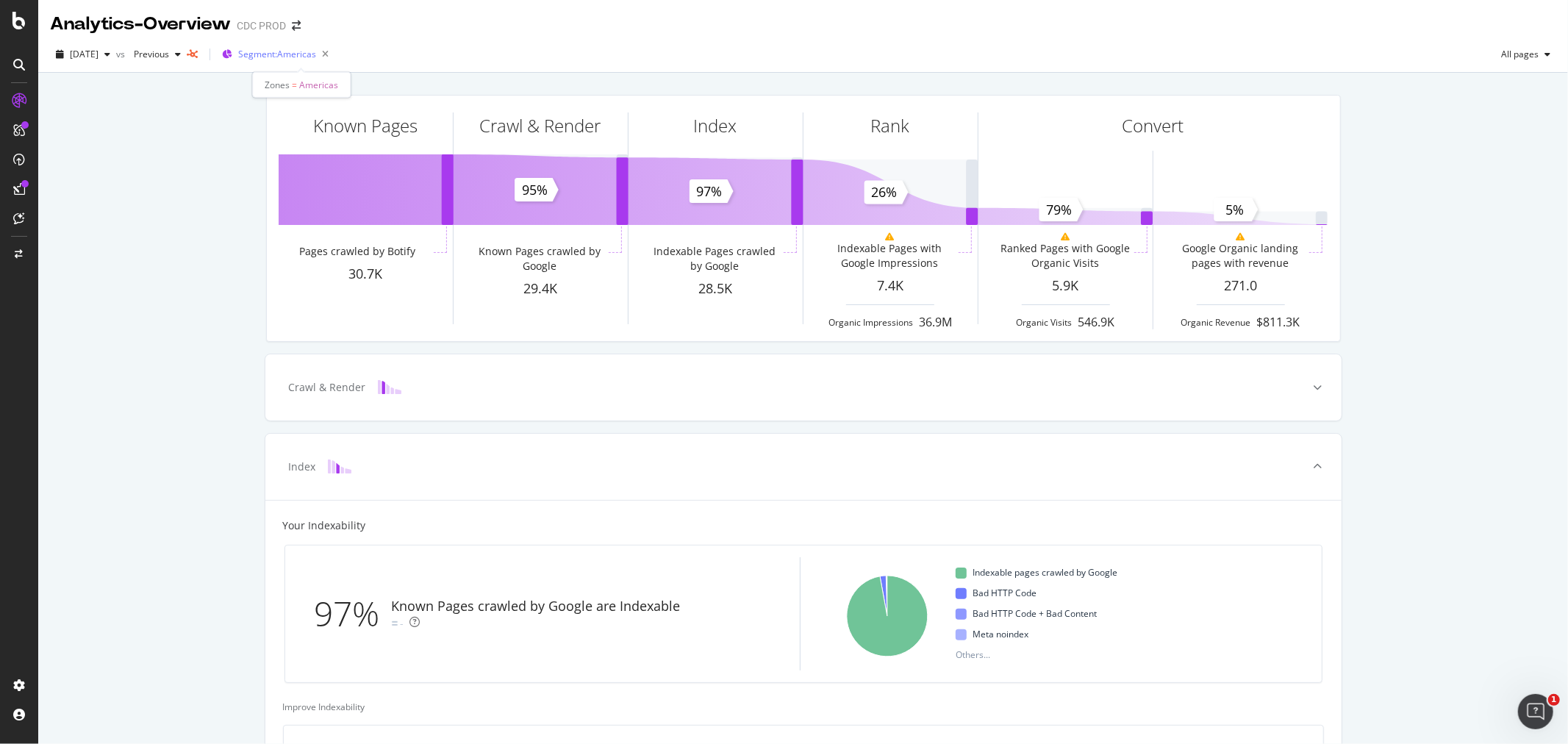
click at [288, 52] on span "Segment: [GEOGRAPHIC_DATA]" at bounding box center [277, 54] width 78 height 13
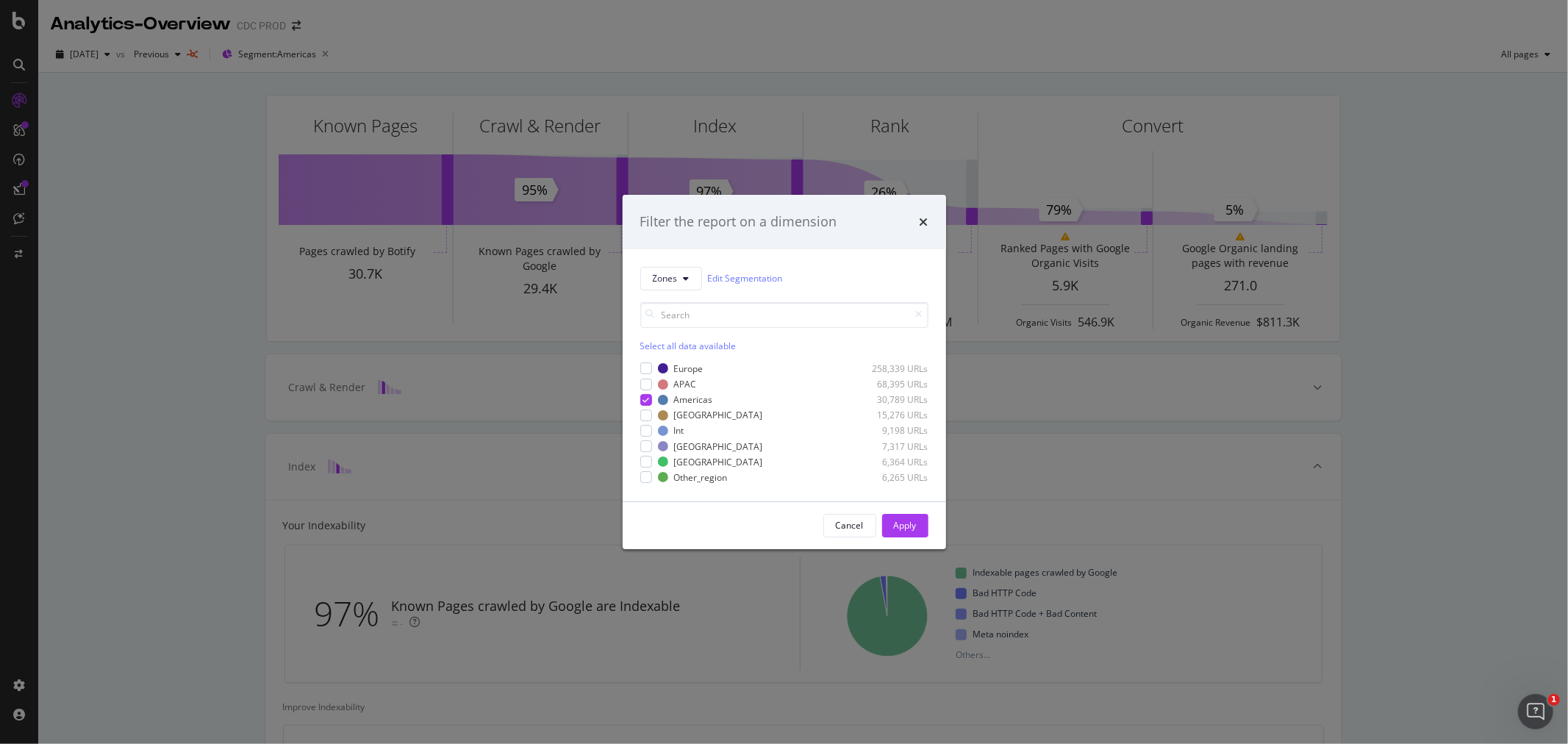
click at [599, 34] on div "Filter the report on a dimension Zones Edit Segmentation Select all data availa…" at bounding box center [784, 372] width 1568 height 744
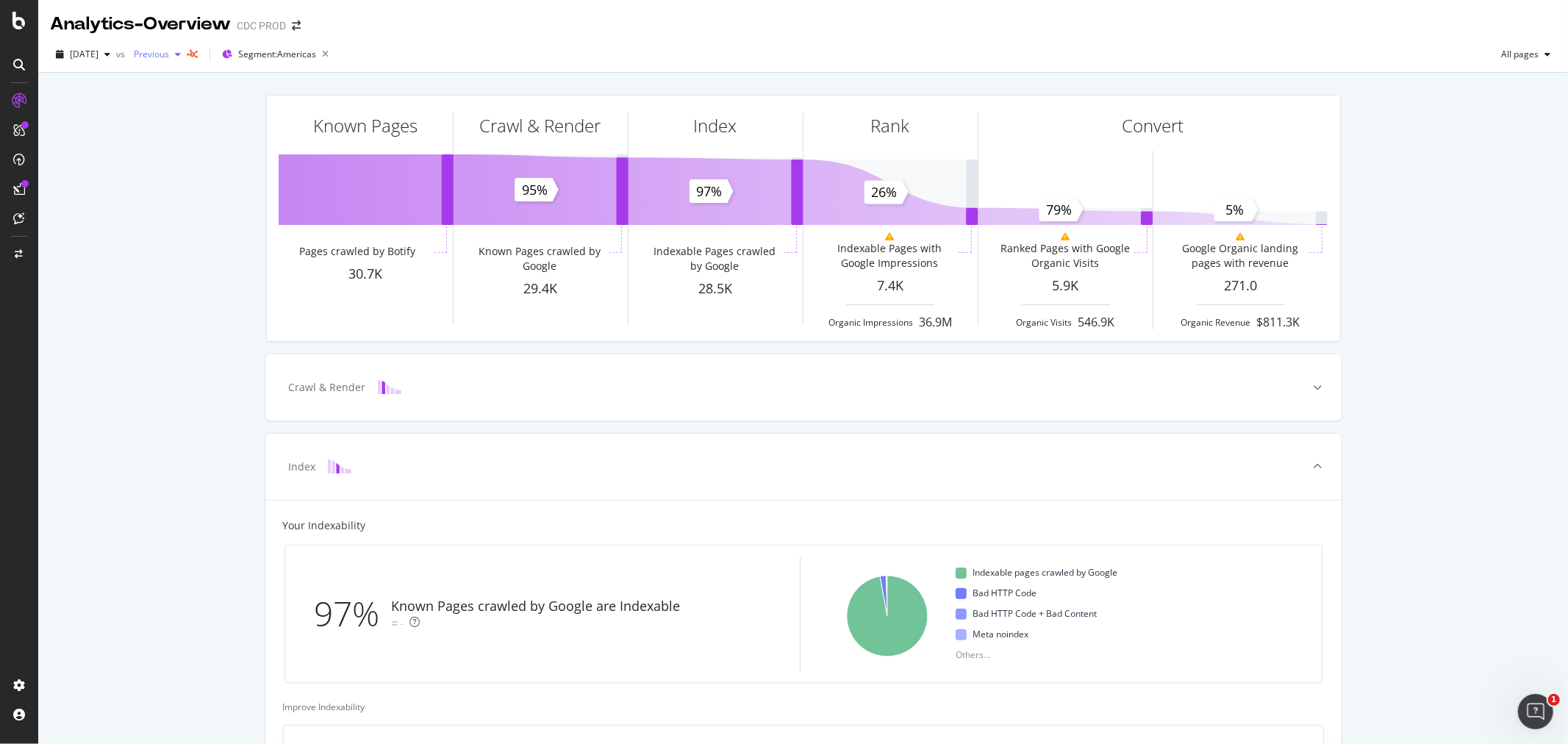
click at [182, 60] on div "Previous" at bounding box center [157, 54] width 59 height 22
click at [564, 41] on div "[DATE] vs Previous Segment: [GEOGRAPHIC_DATA] All pages" at bounding box center [803, 54] width 1530 height 36
click at [99, 53] on span "[DATE]" at bounding box center [84, 54] width 29 height 13
click at [111, 136] on div "[DATE]" at bounding box center [111, 134] width 78 height 14
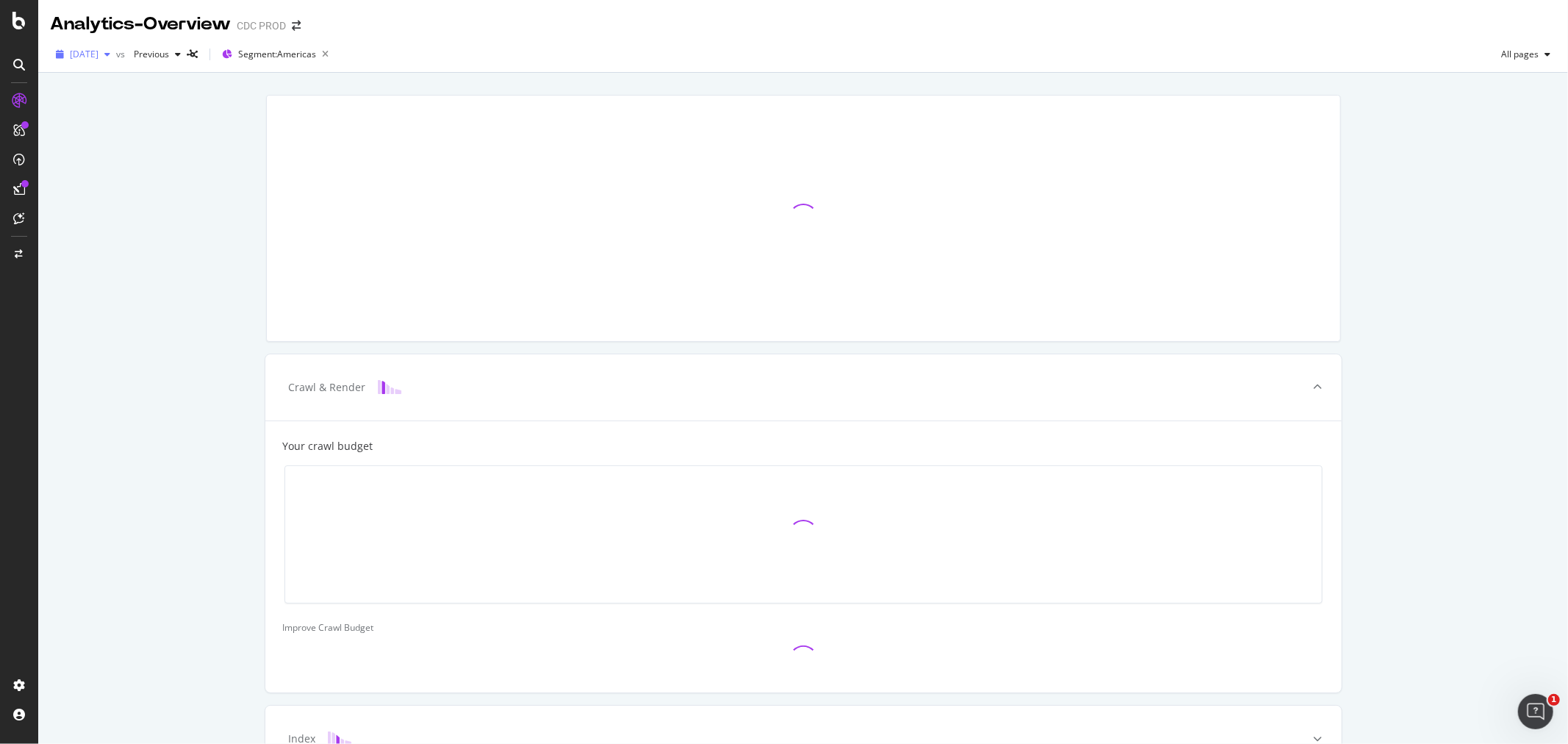
click at [99, 52] on span "[DATE]" at bounding box center [84, 54] width 29 height 13
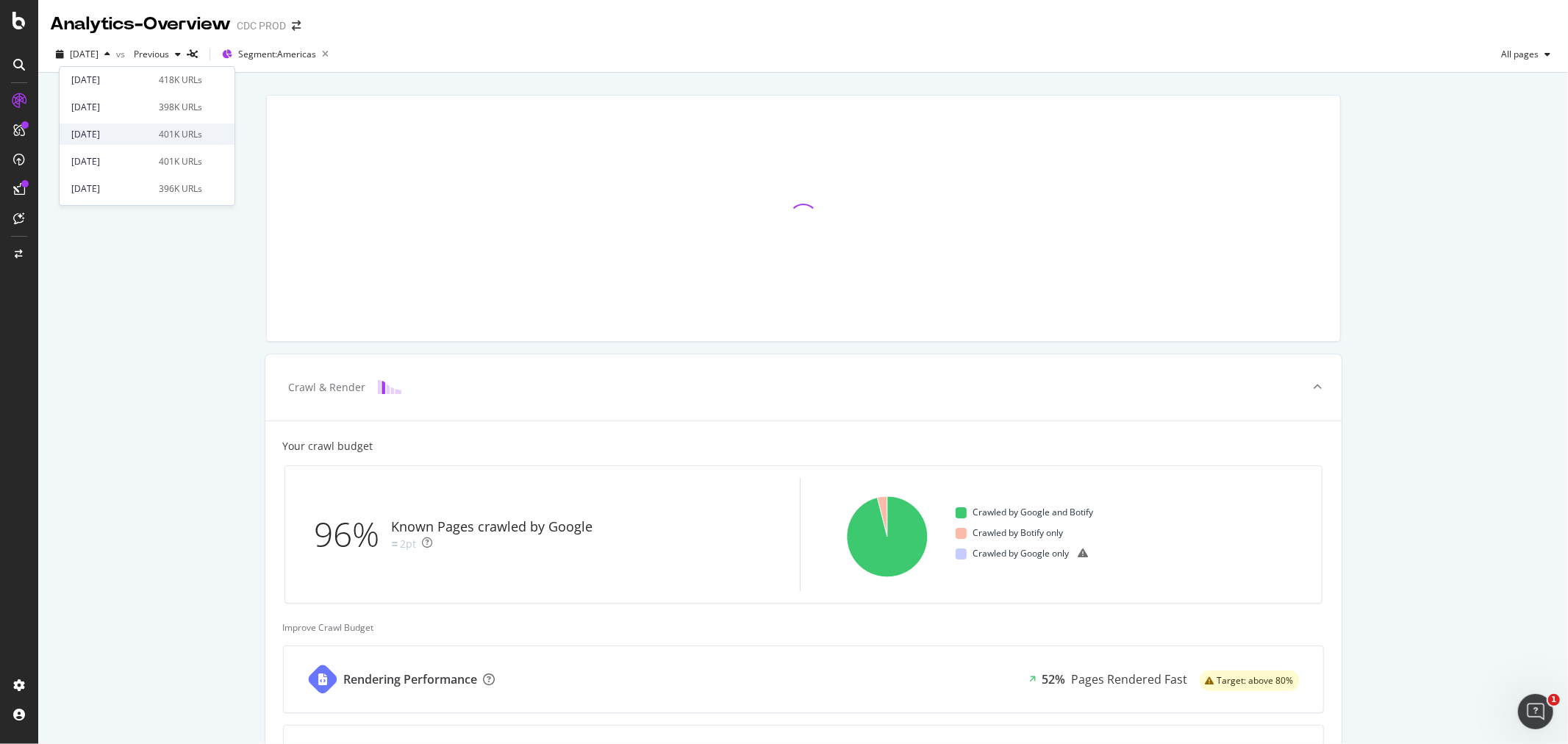
click at [106, 137] on div "[DATE]" at bounding box center [111, 134] width 78 height 14
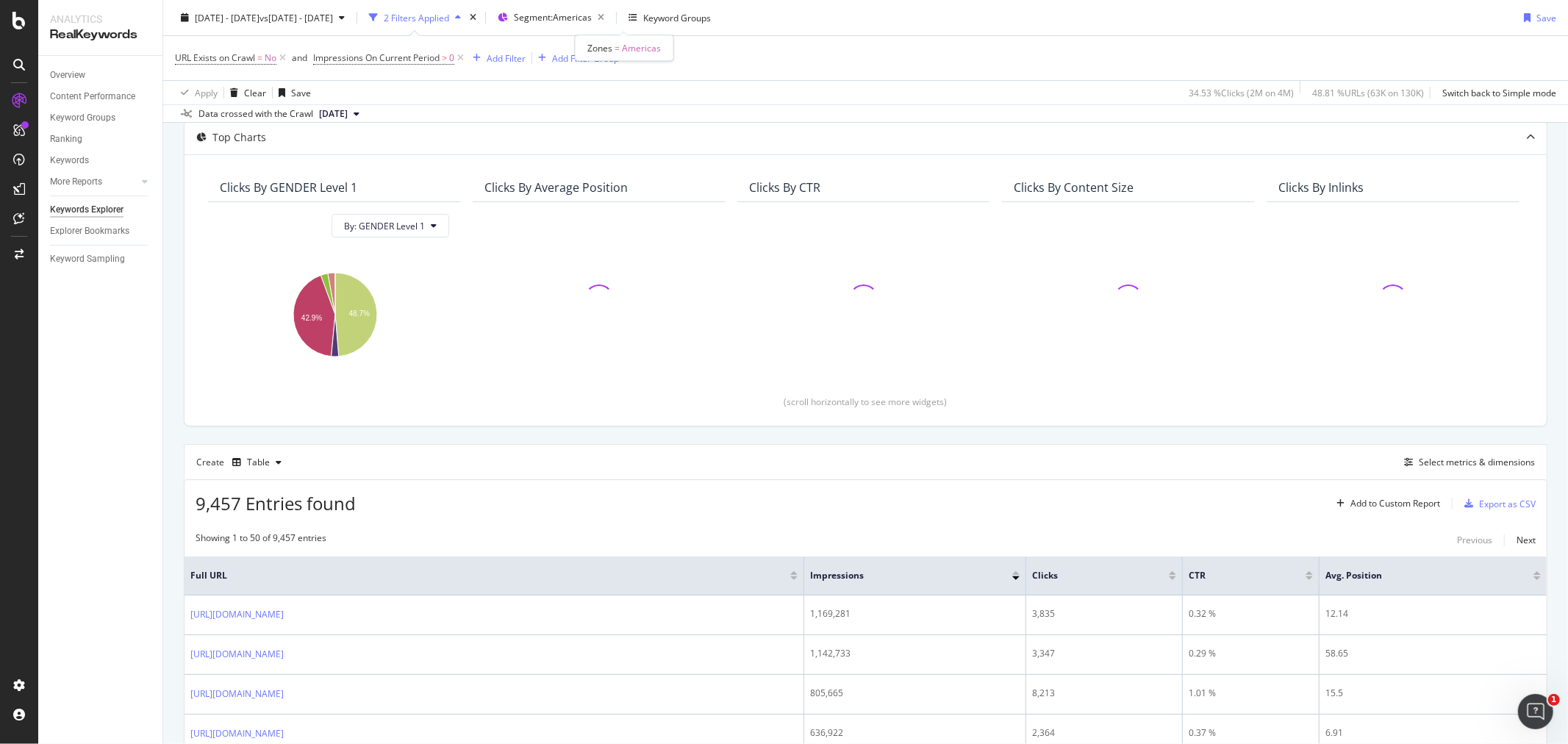
scroll to position [163, 0]
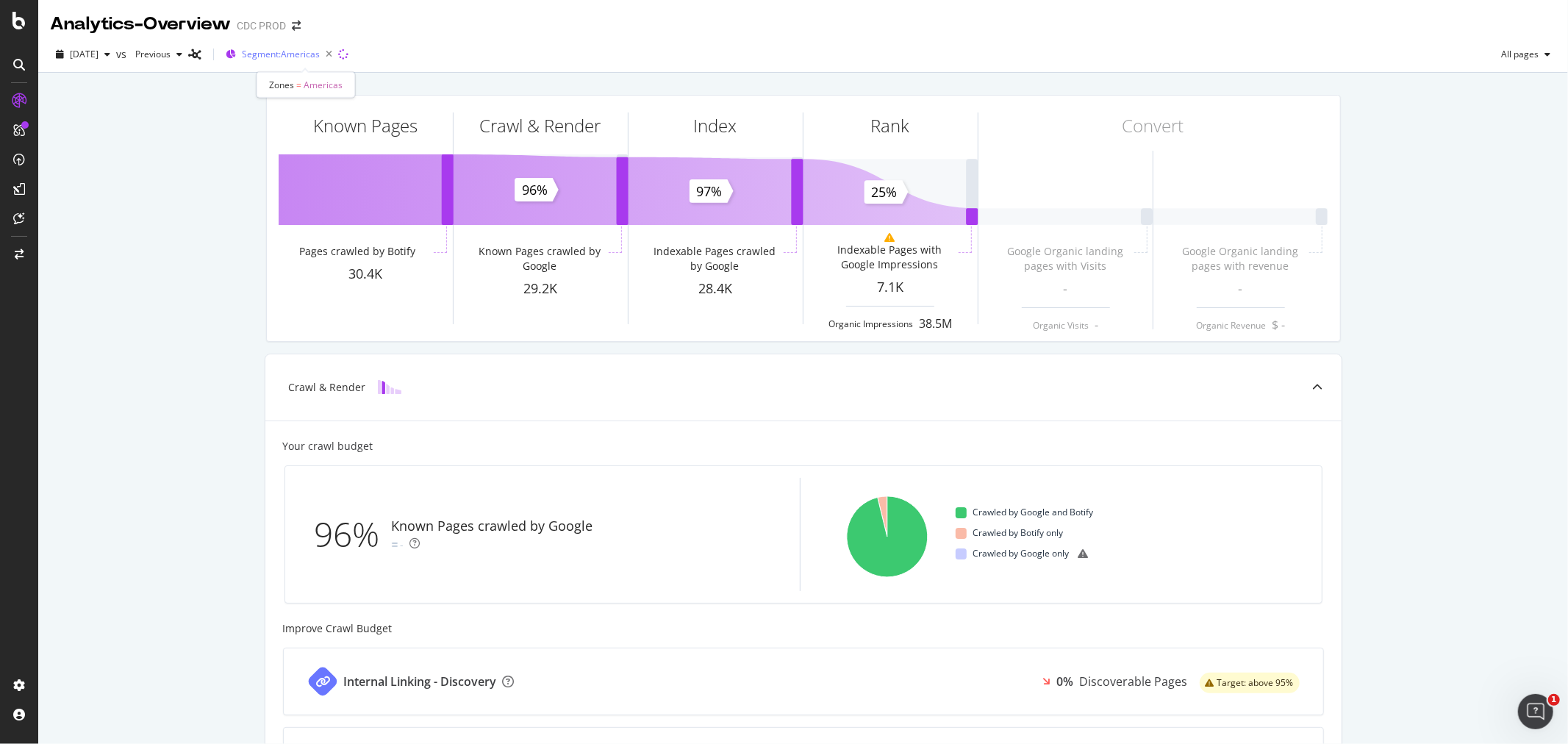
click at [317, 50] on span "Segment: Americas" at bounding box center [281, 54] width 78 height 13
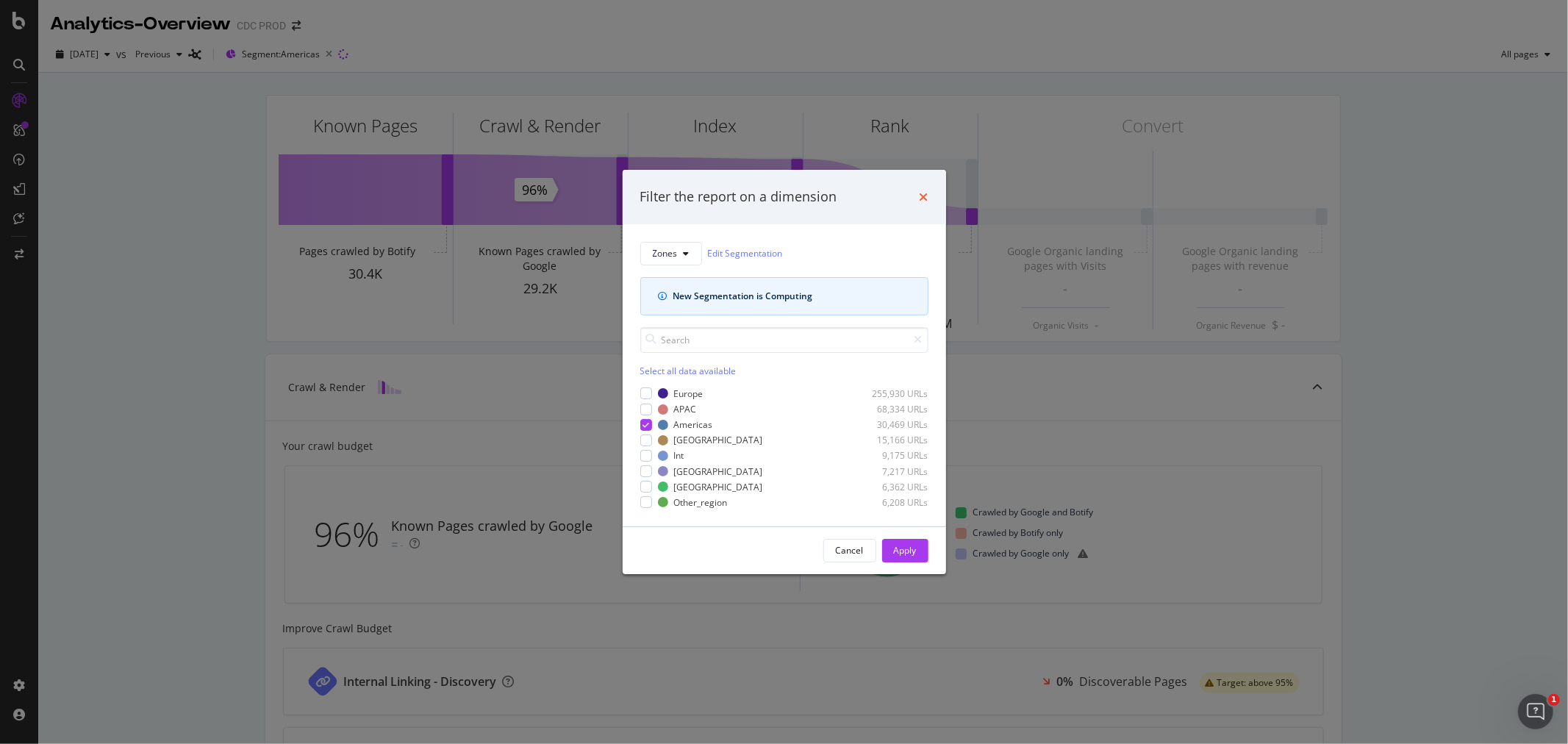
click at [923, 197] on icon "times" at bounding box center [924, 197] width 9 height 12
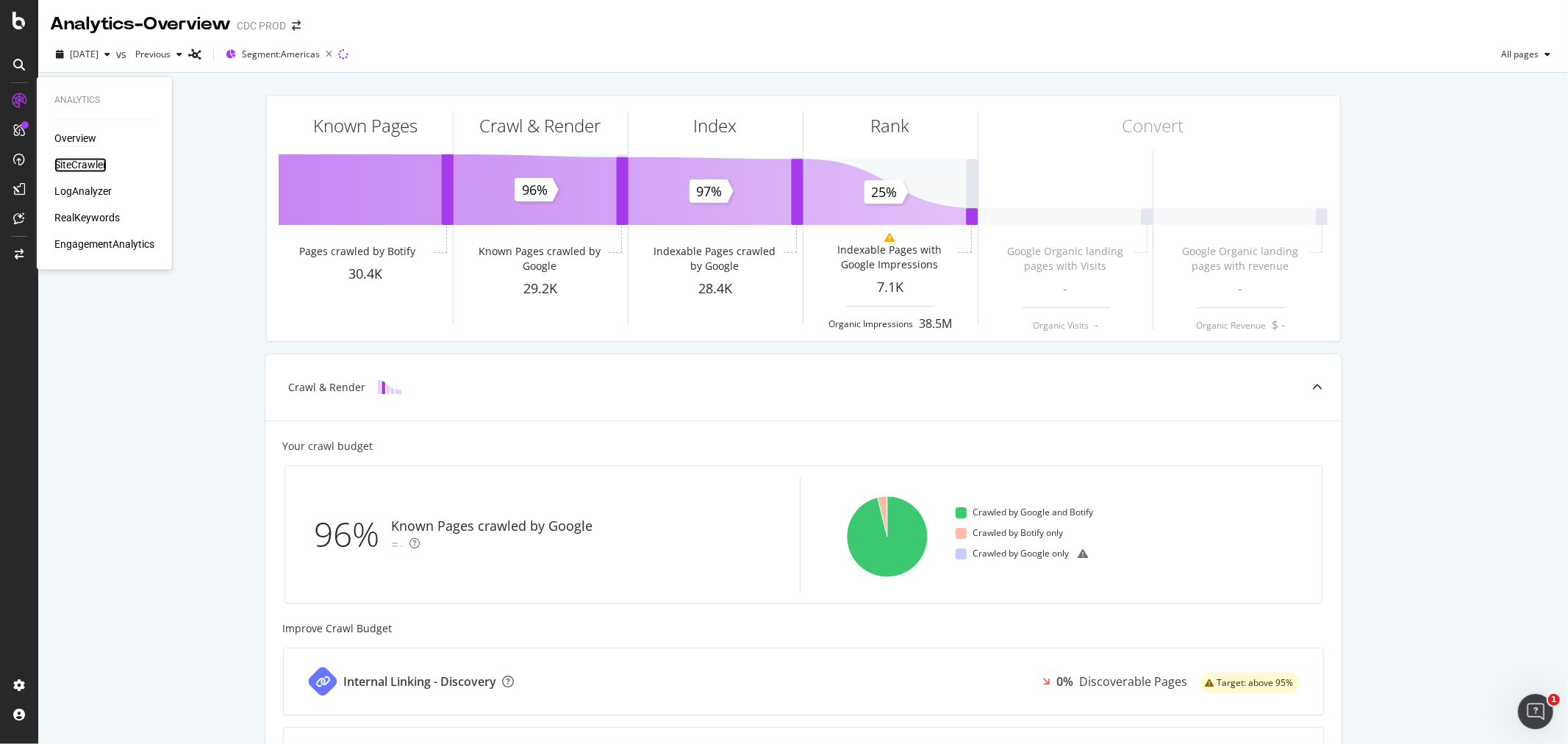
click at [83, 166] on div "SiteCrawler" at bounding box center [80, 165] width 52 height 14
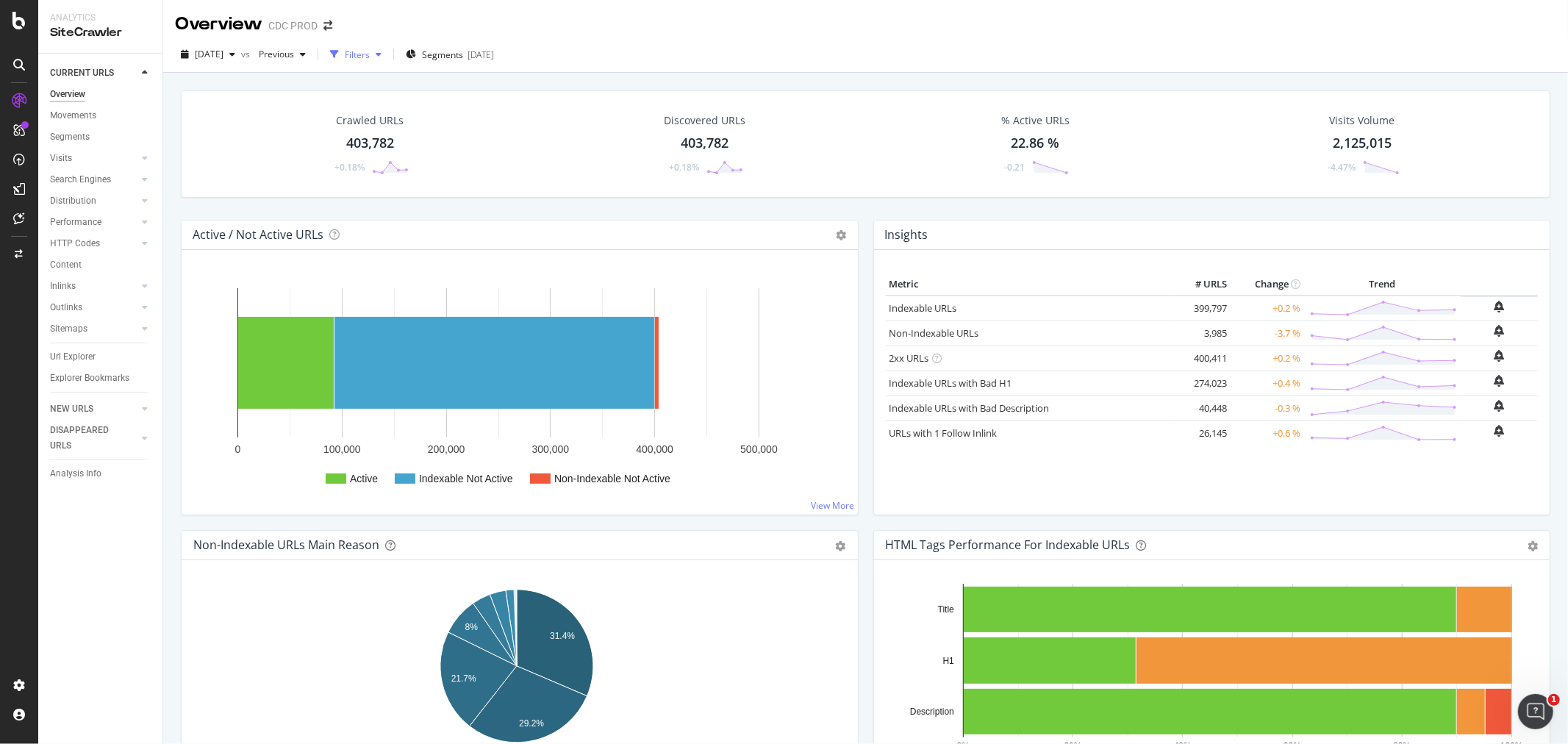
click at [370, 49] on div "Filters" at bounding box center [356, 54] width 25 height 13
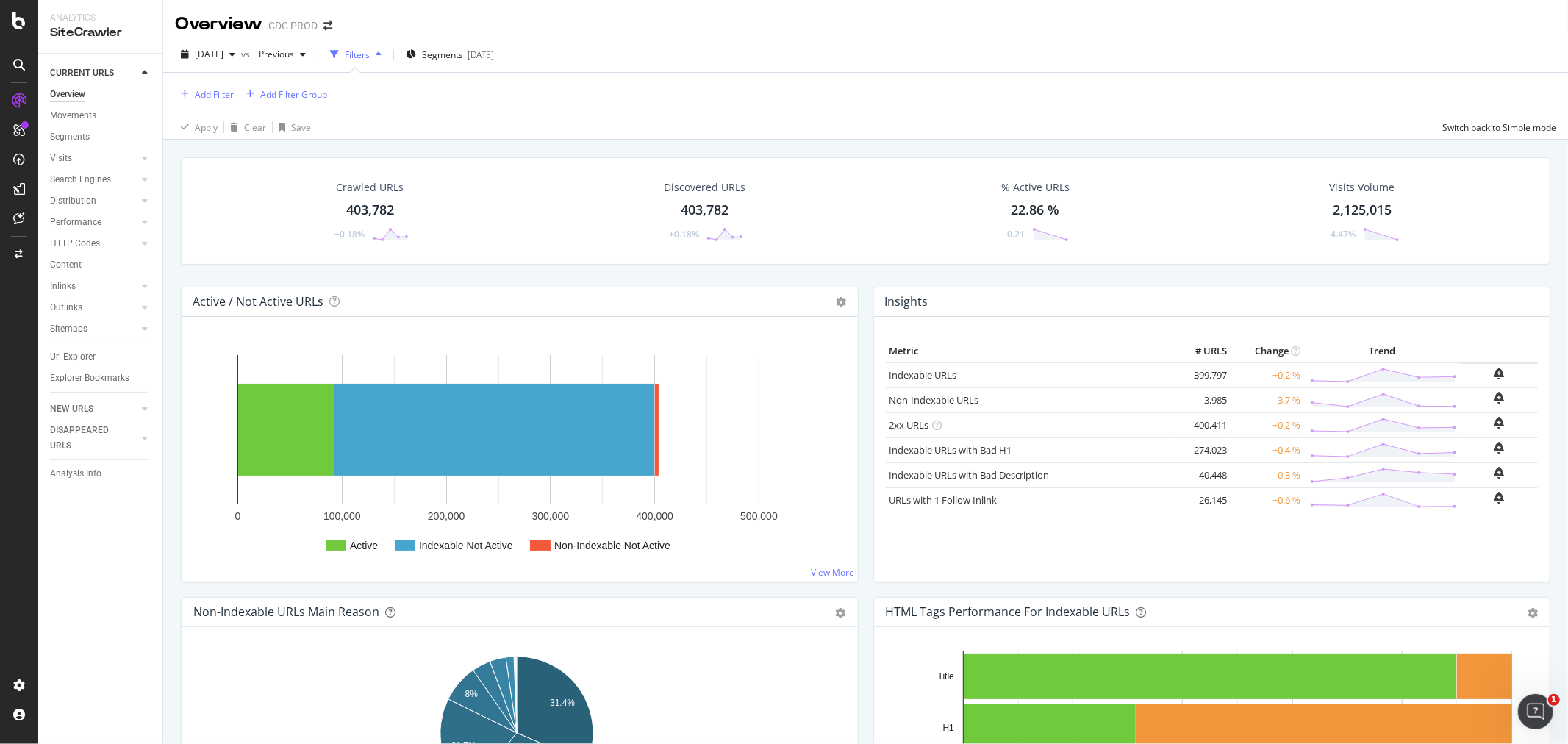
click at [208, 86] on div "Add Filter" at bounding box center [204, 94] width 59 height 16
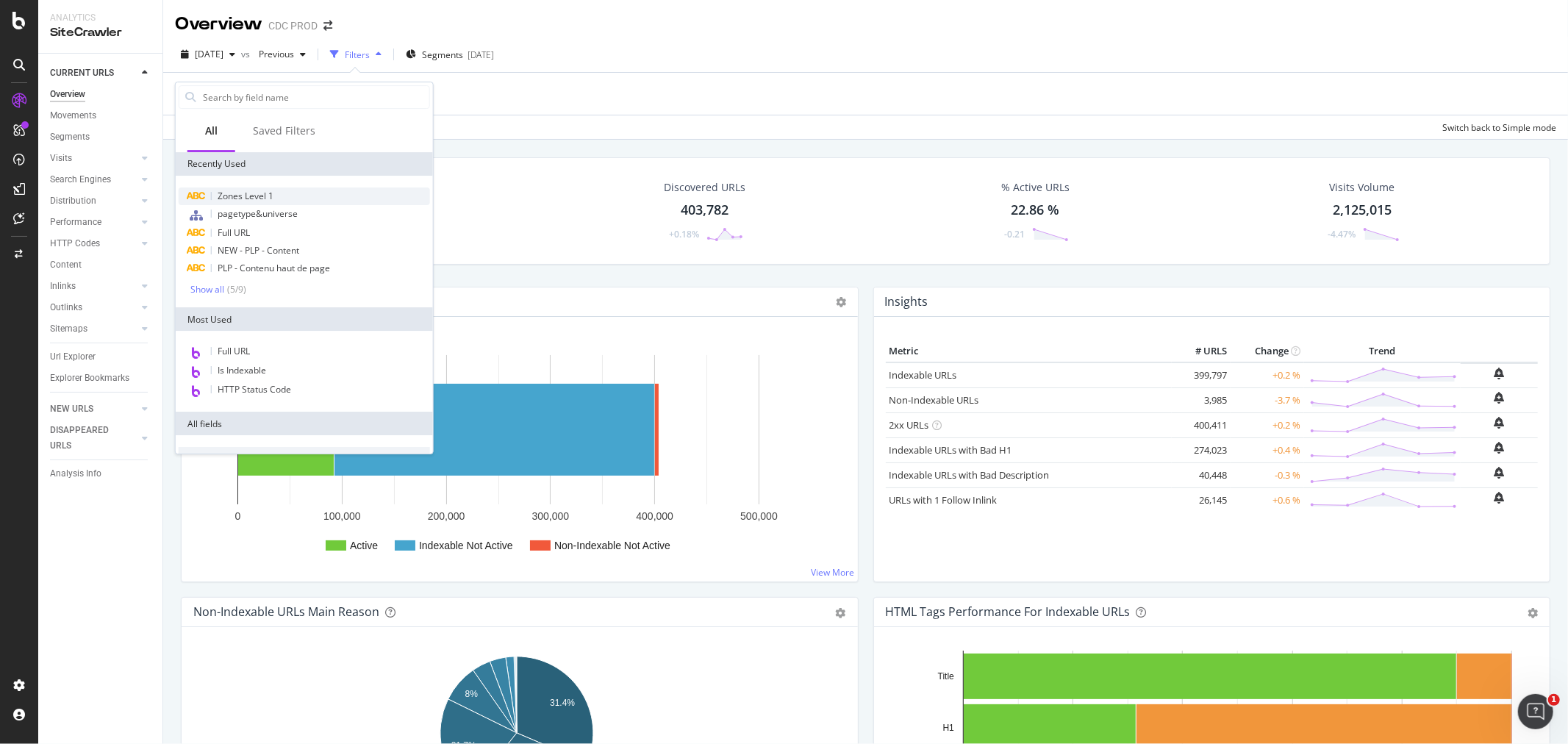
click at [273, 198] on span "Zones Level 1" at bounding box center [246, 196] width 56 height 13
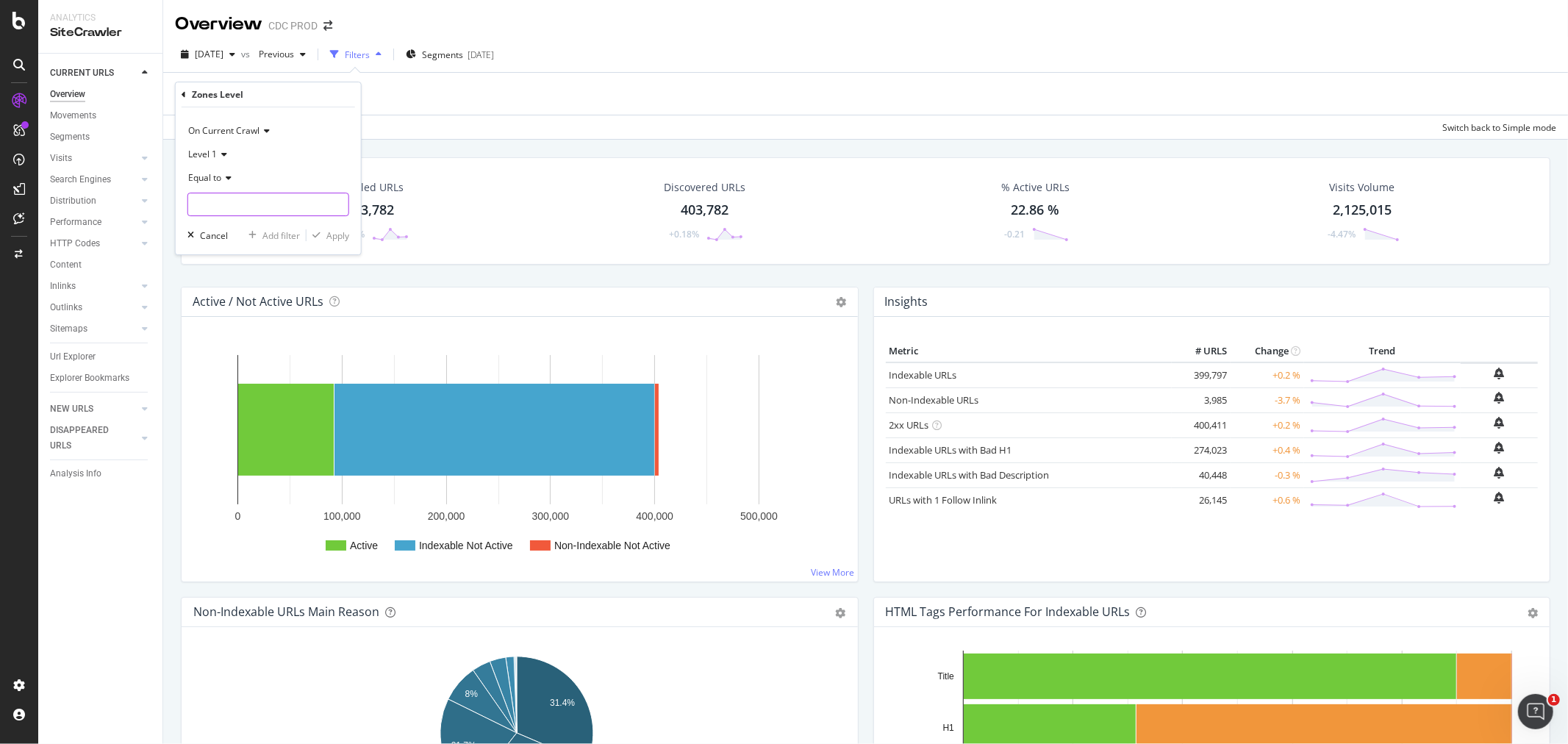
click at [248, 201] on input "text" at bounding box center [268, 204] width 160 height 24
click at [252, 258] on span "Americas" at bounding box center [243, 255] width 103 height 13
type input "Americas"
click at [332, 238] on div "Apply" at bounding box center [338, 236] width 23 height 13
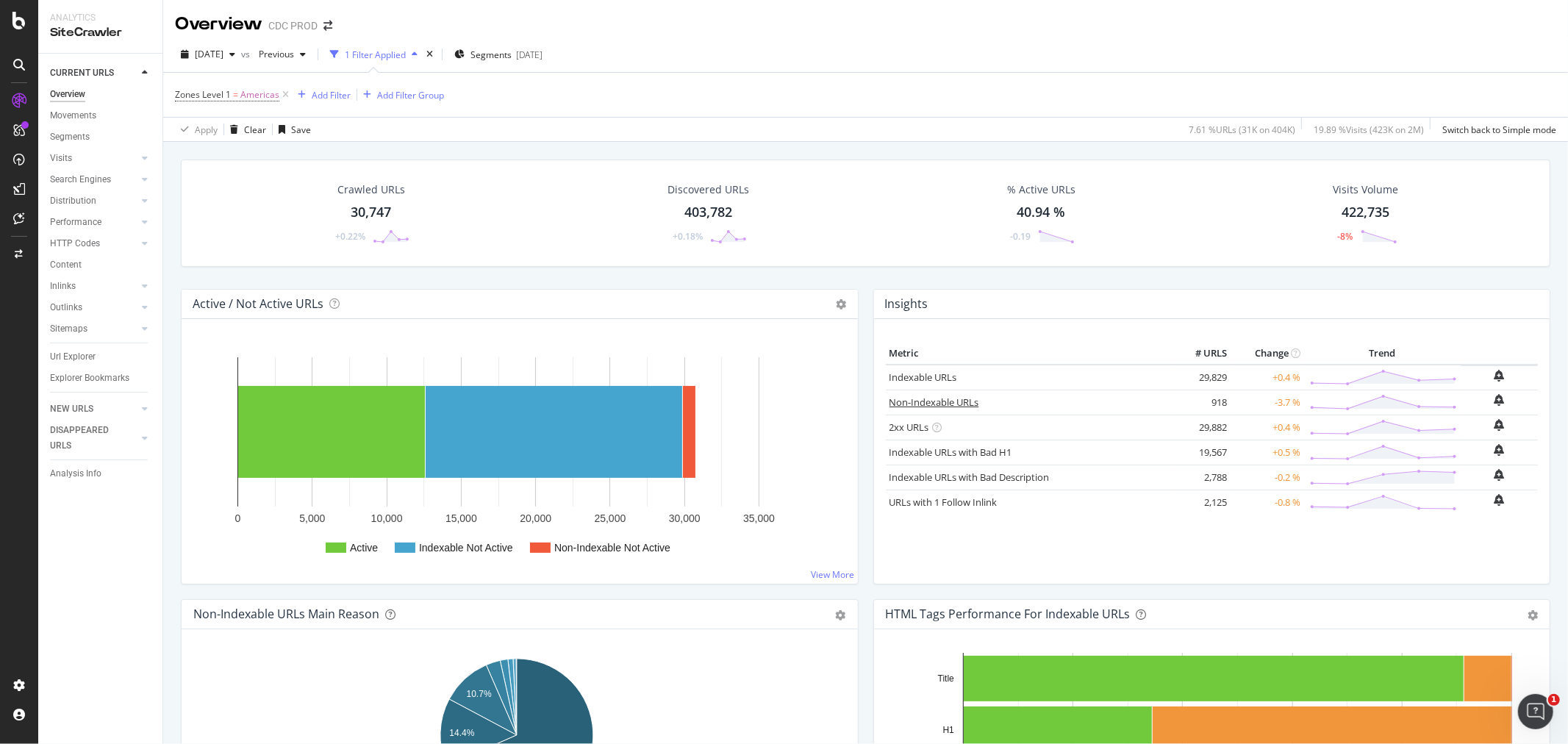
click at [932, 404] on link "Non-Indexable URLs" at bounding box center [933, 403] width 89 height 14
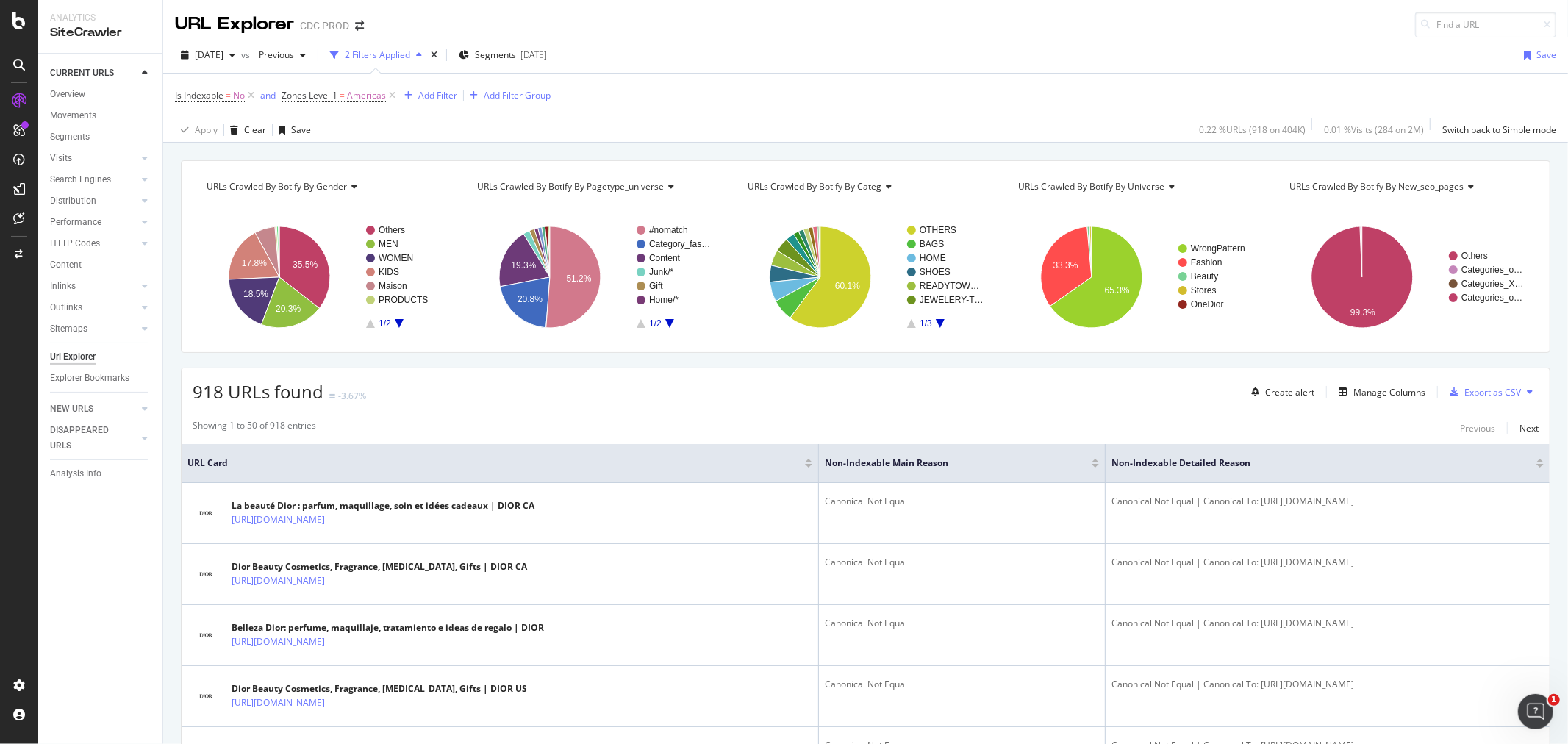
click at [1387, 190] on span "URLs Crawled By Botify By new_seo_pages" at bounding box center [1377, 186] width 175 height 13
click at [138, 196] on div at bounding box center [145, 200] width 14 height 14
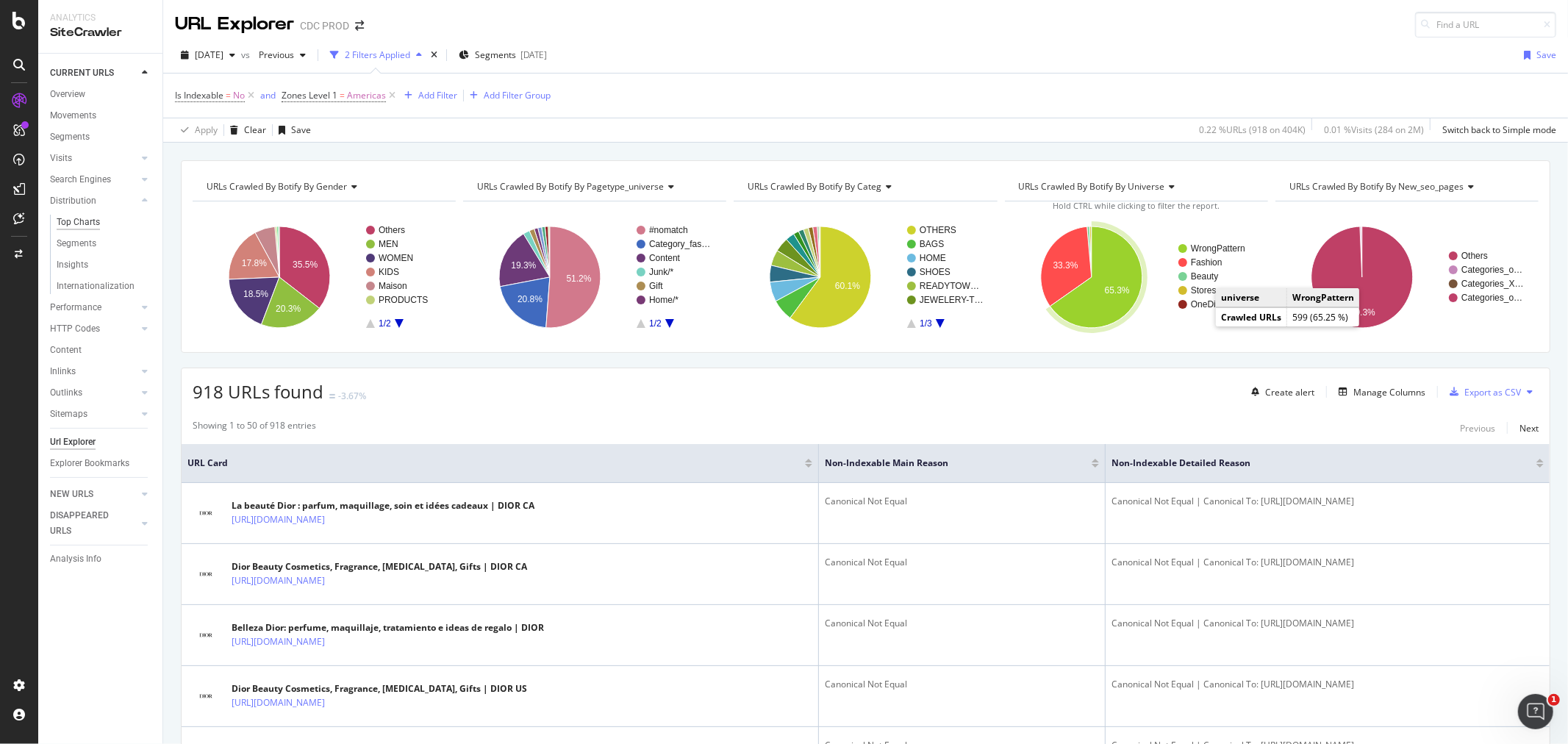
click at [86, 215] on div "Top Charts" at bounding box center [78, 222] width 43 height 15
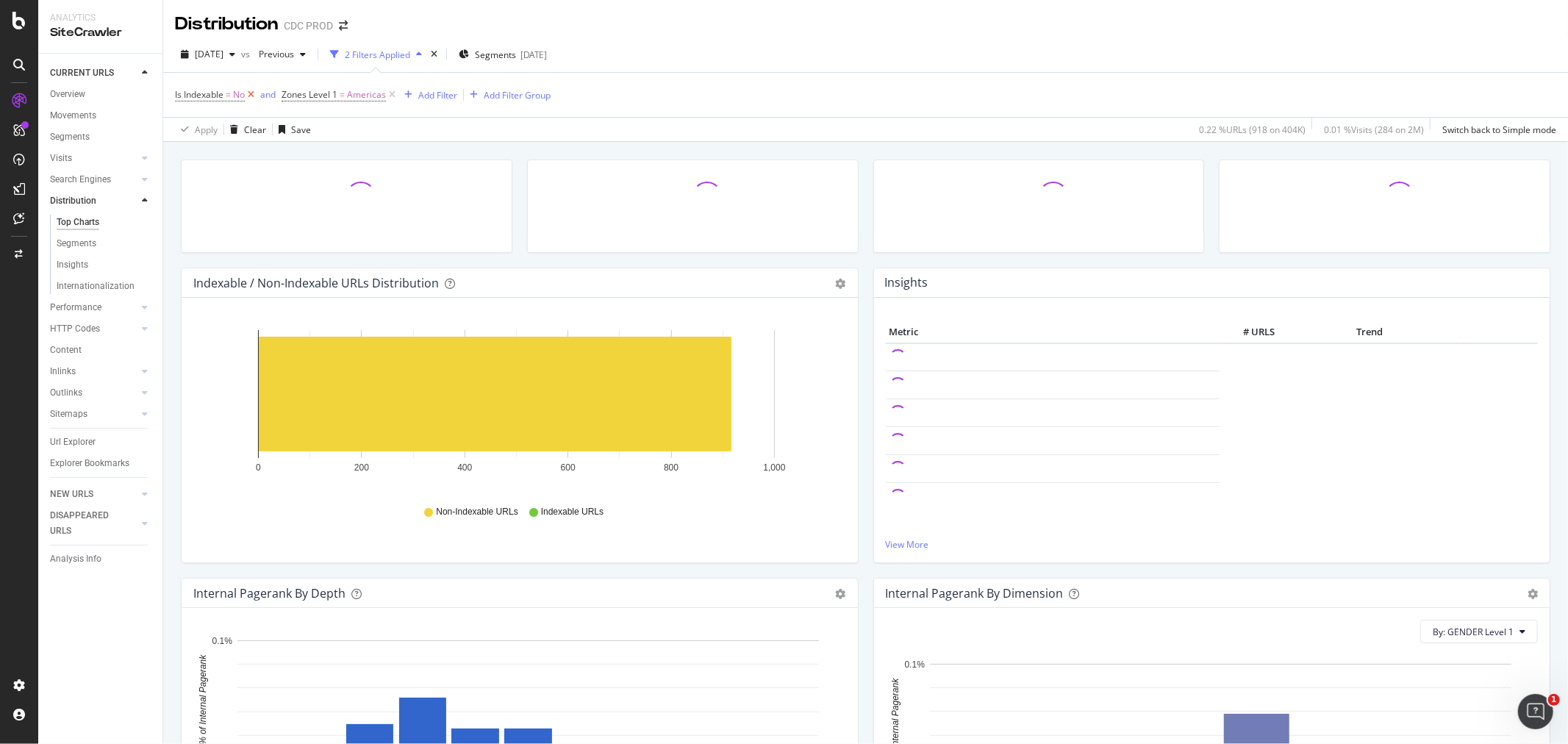
click at [254, 93] on icon at bounding box center [251, 94] width 13 height 14
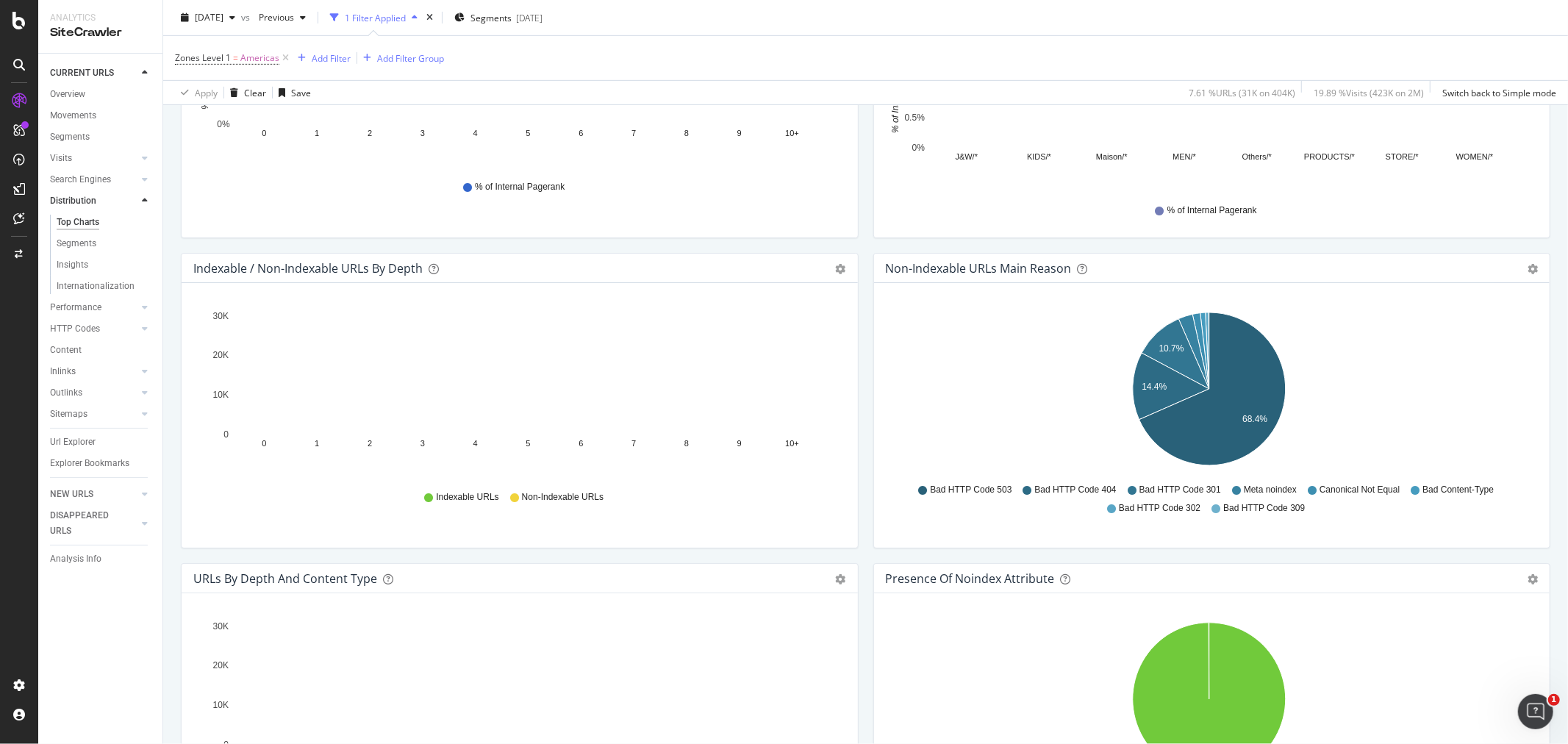
scroll to position [653, 0]
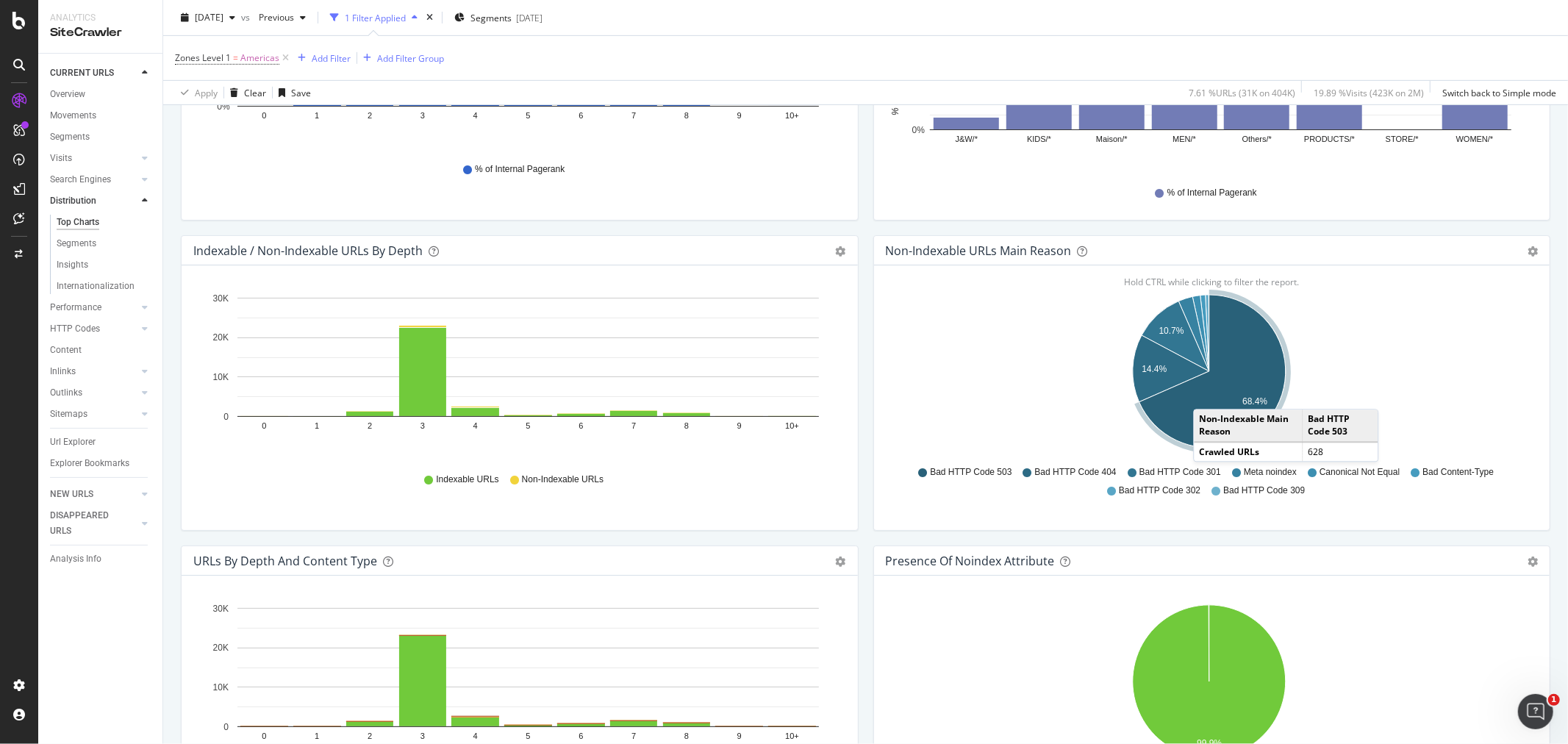
click at [1202, 396] on icon "A chart." at bounding box center [1212, 371] width 146 height 153
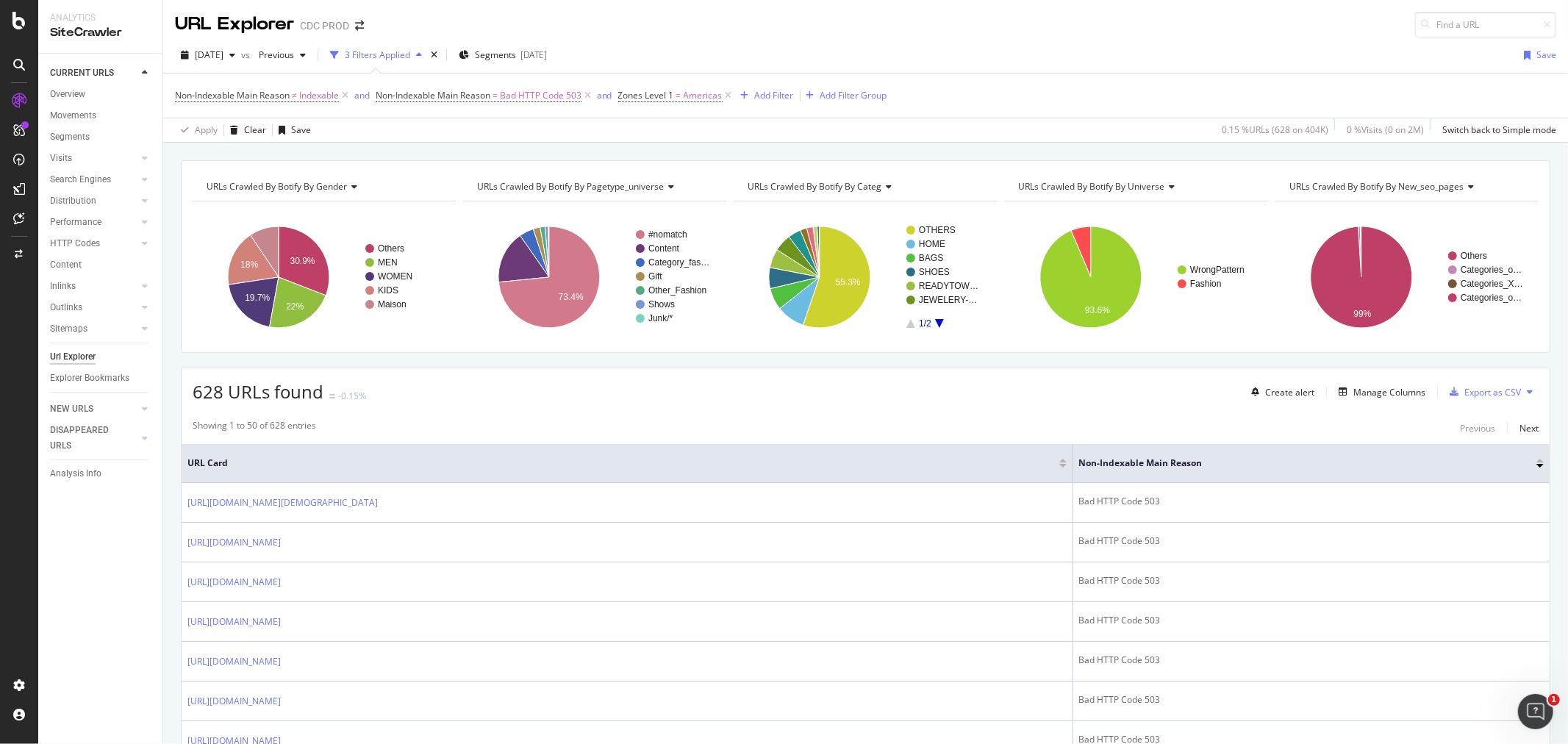
click at [1388, 185] on span "URLs Crawled By Botify By new_seo_pages" at bounding box center [1377, 186] width 175 height 13
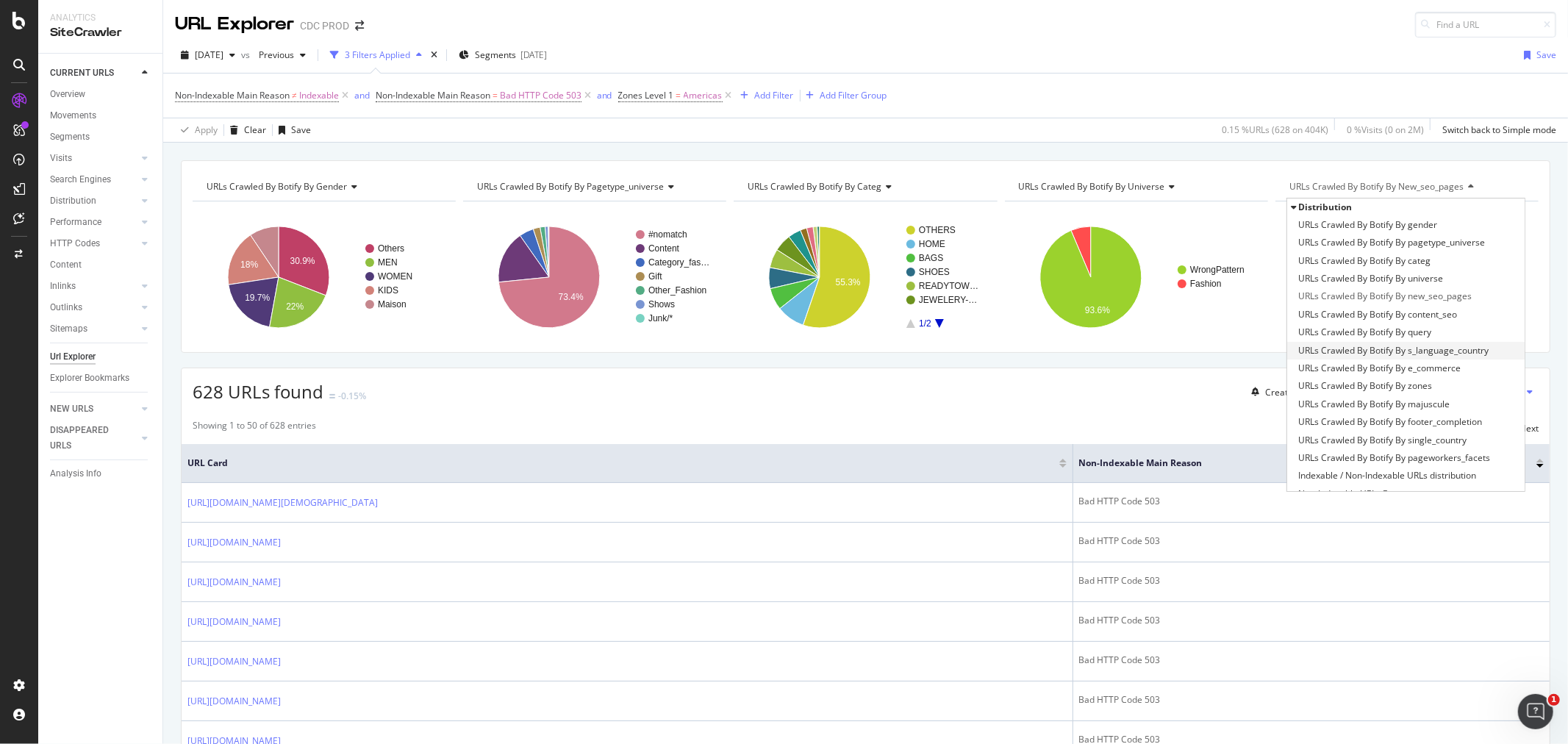
click at [1423, 346] on span "URLs Crawled By Botify By s_language_country" at bounding box center [1394, 351] width 191 height 14
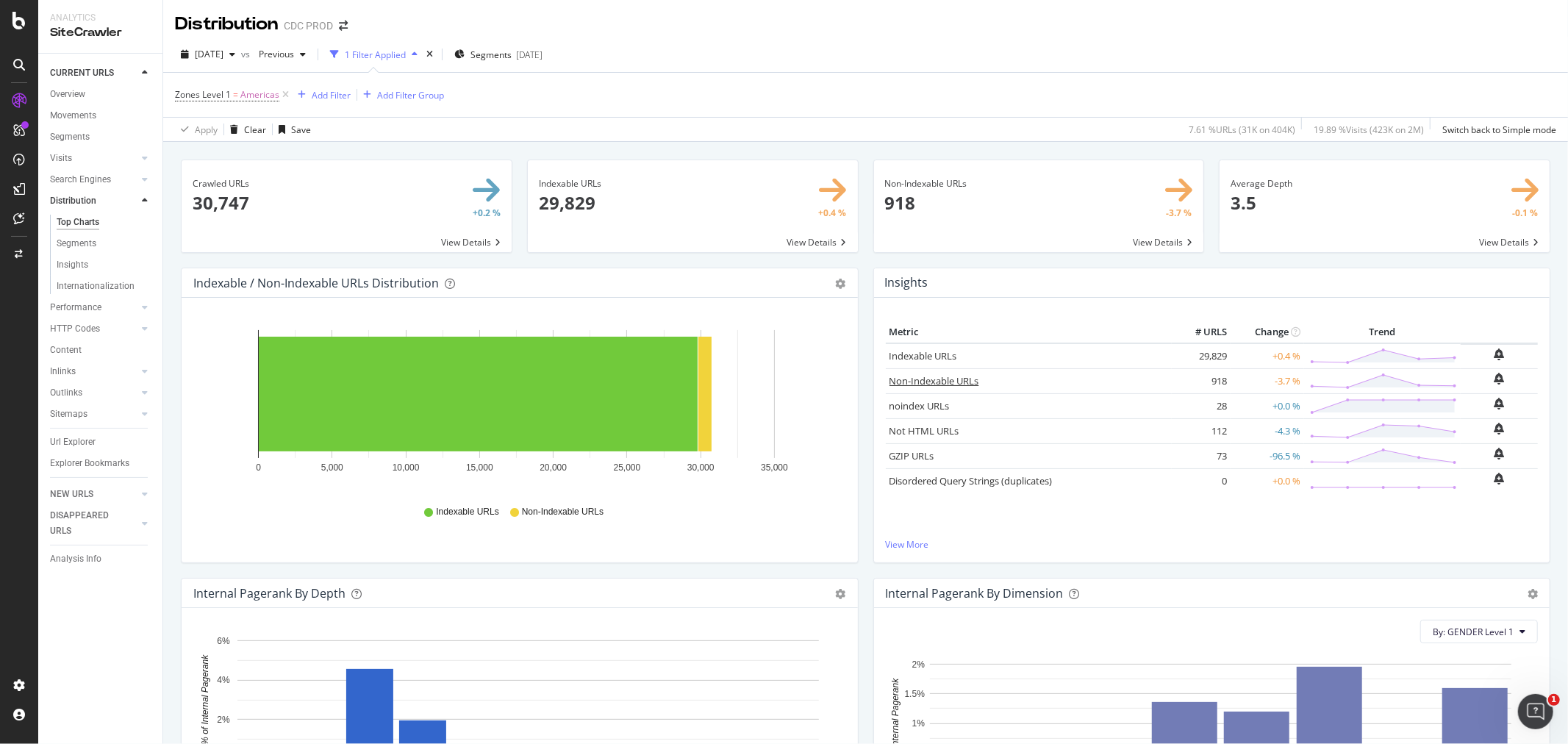
click at [941, 378] on link "Non-Indexable URLs" at bounding box center [933, 381] width 89 height 14
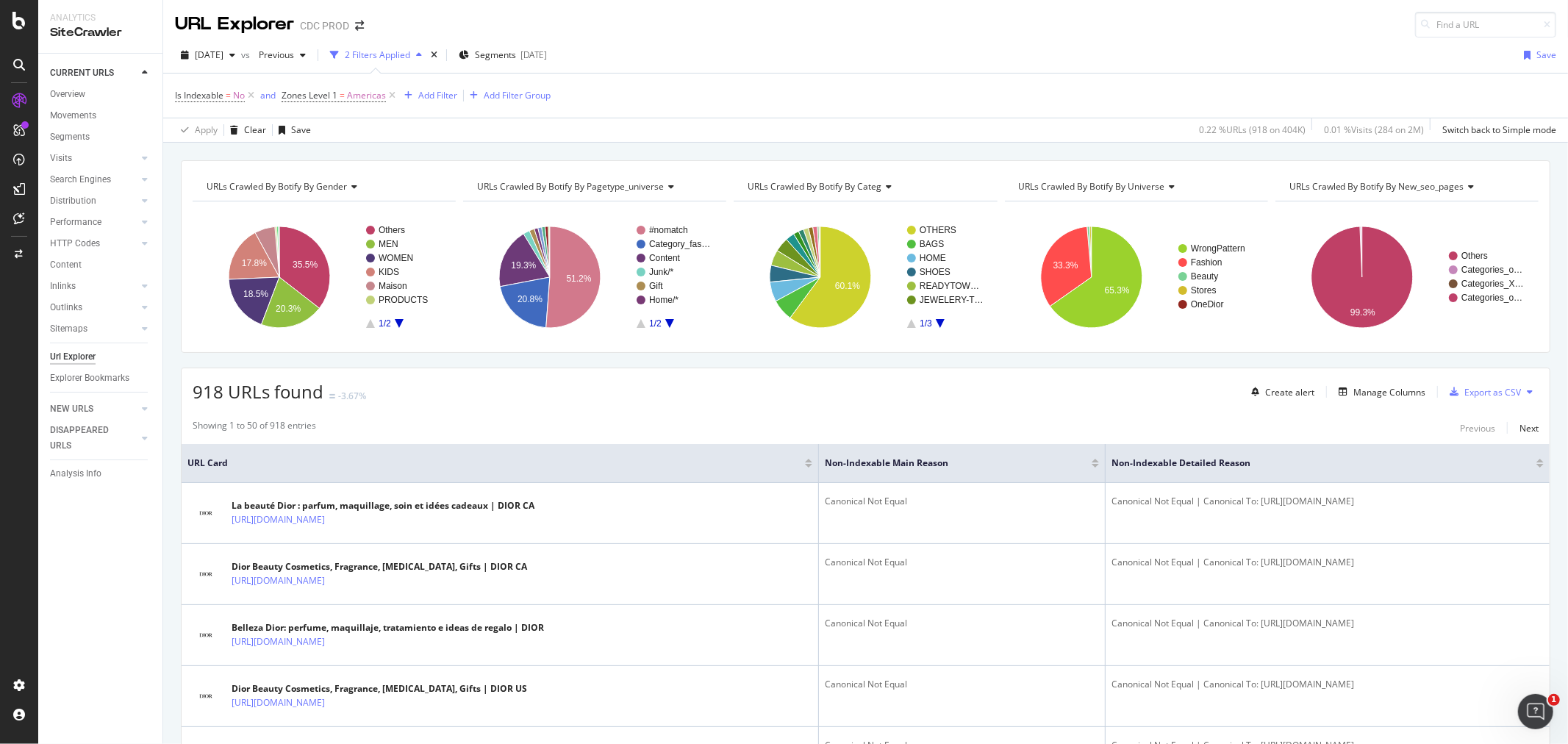
click at [1371, 186] on span "URLs Crawled By Botify By new_seo_pages" at bounding box center [1377, 186] width 175 height 13
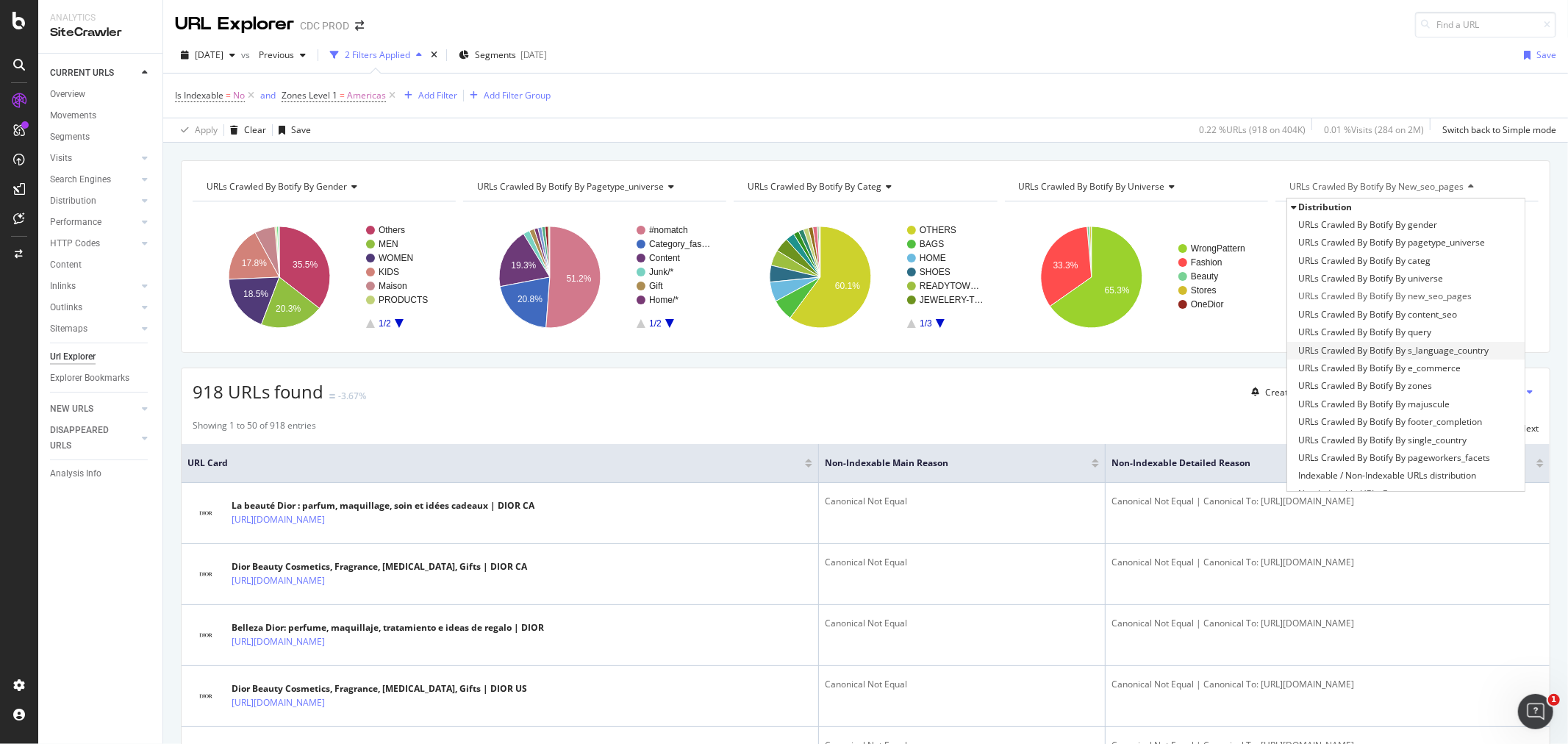
click at [1417, 349] on span "URLs Crawled By Botify By s_language_country" at bounding box center [1394, 351] width 191 height 14
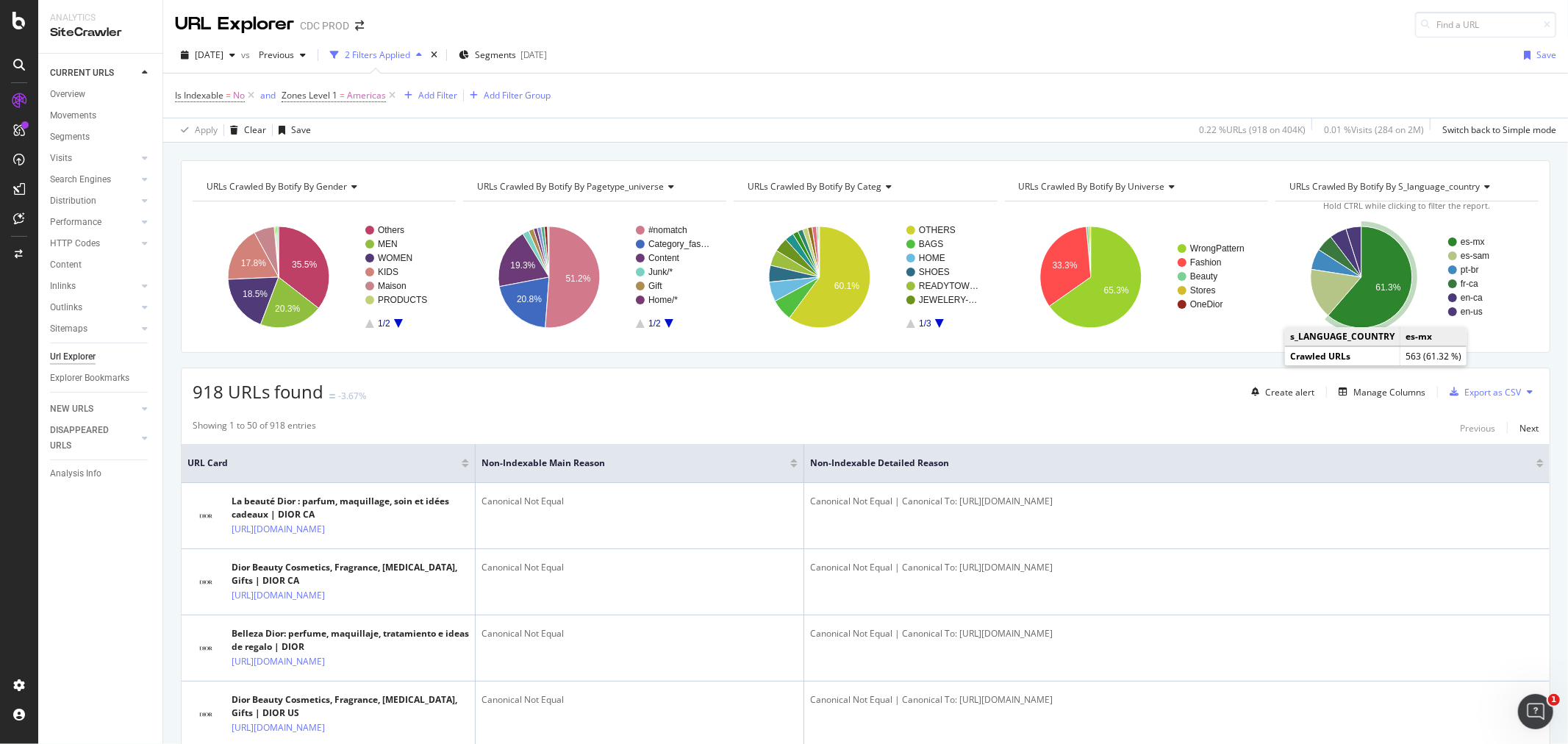
click at [1367, 295] on icon "A chart." at bounding box center [1370, 277] width 84 height 101
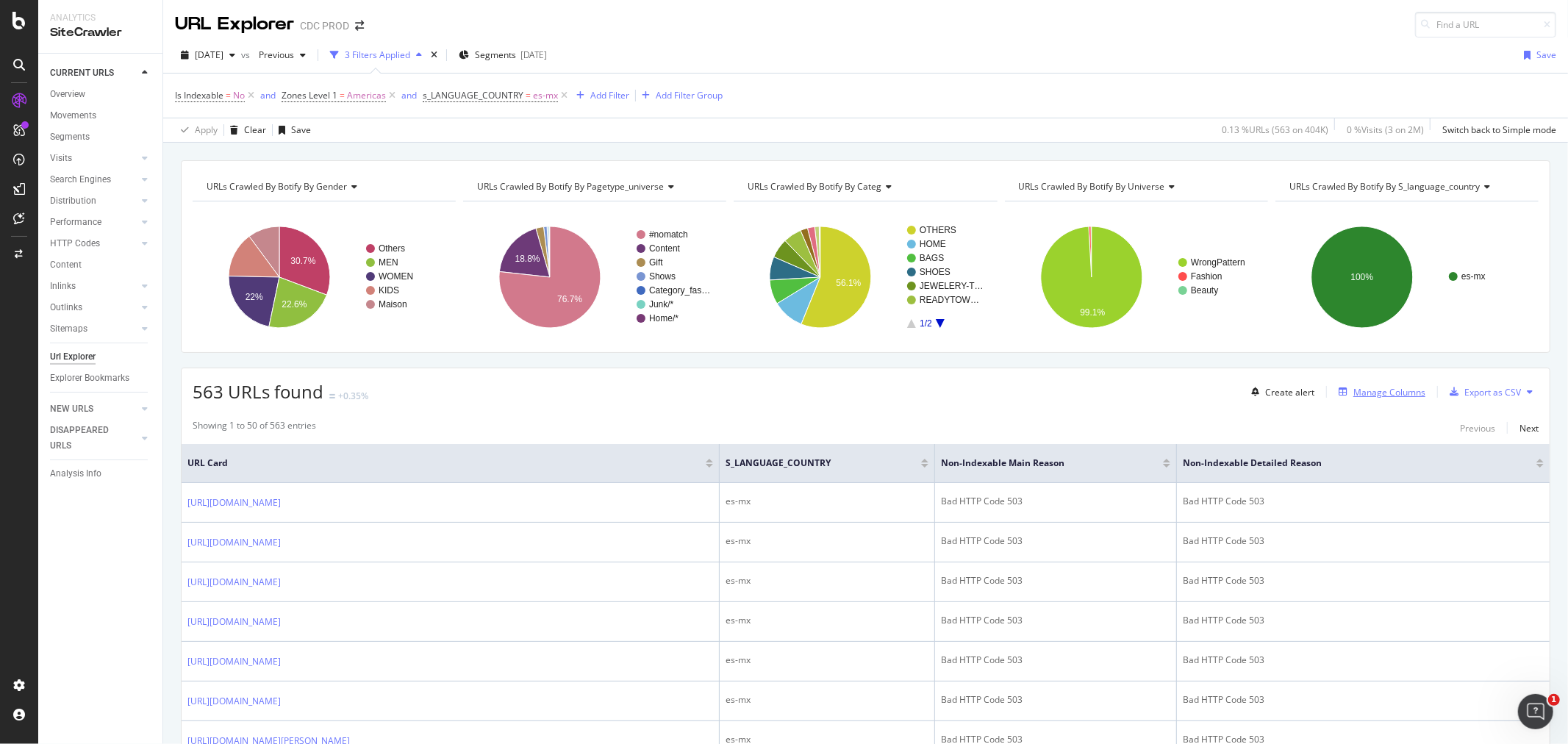
click at [1360, 398] on div "Manage Columns" at bounding box center [1389, 392] width 72 height 13
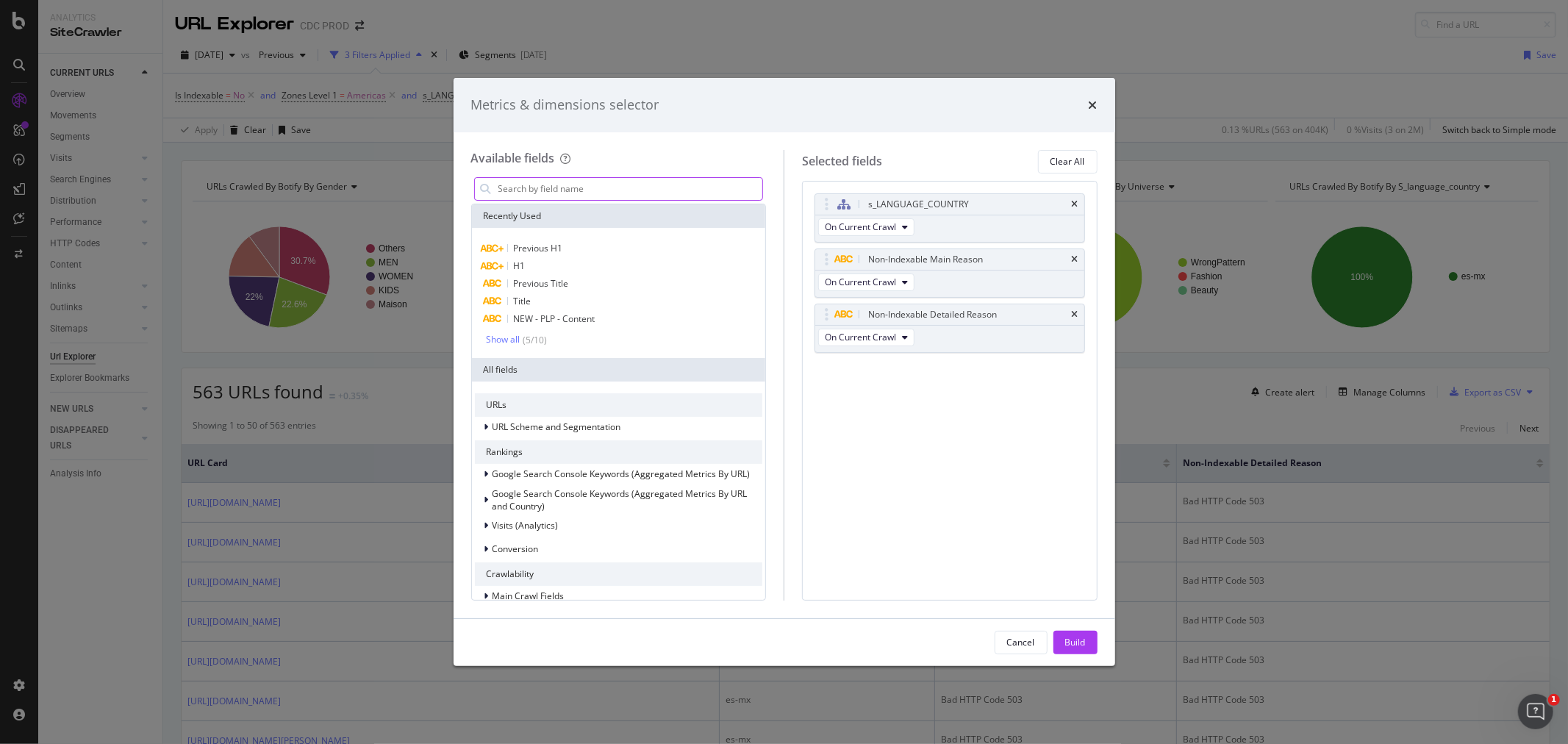
click at [547, 193] on input "modal" at bounding box center [630, 189] width 266 height 22
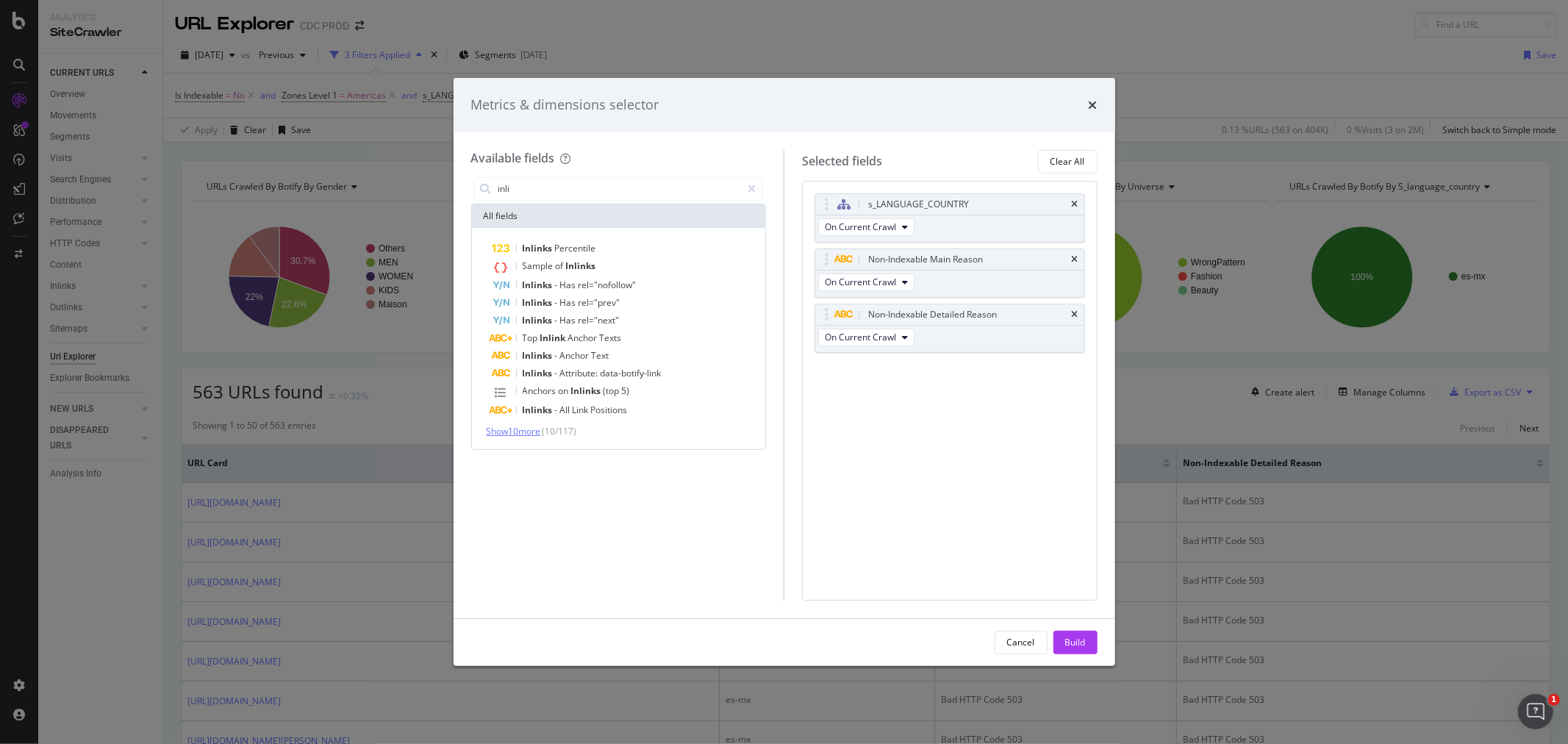
type input "inli"
click at [529, 428] on span "Show 10 more" at bounding box center [514, 431] width 54 height 13
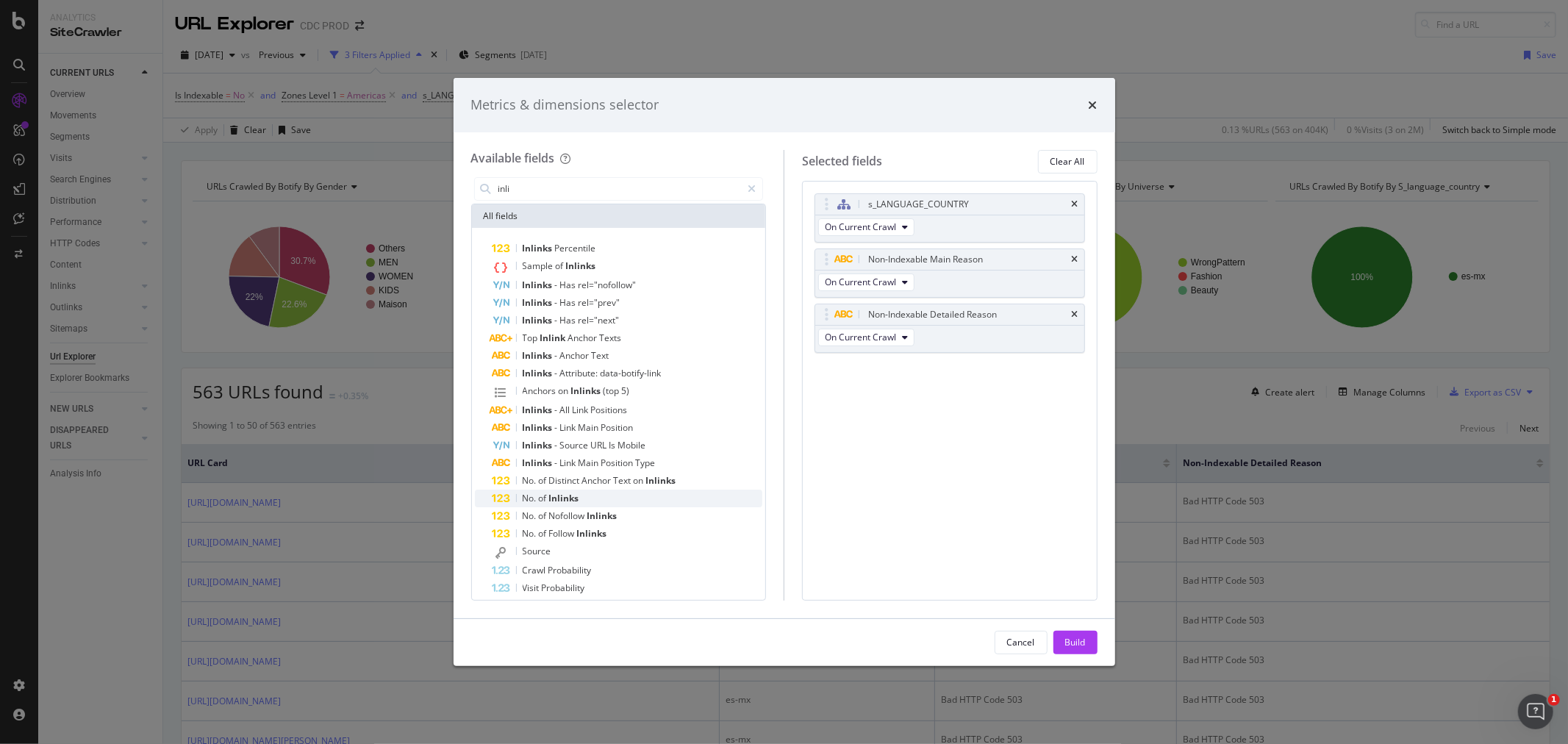
click at [624, 502] on div "No. of Inlinks" at bounding box center [628, 498] width 271 height 18
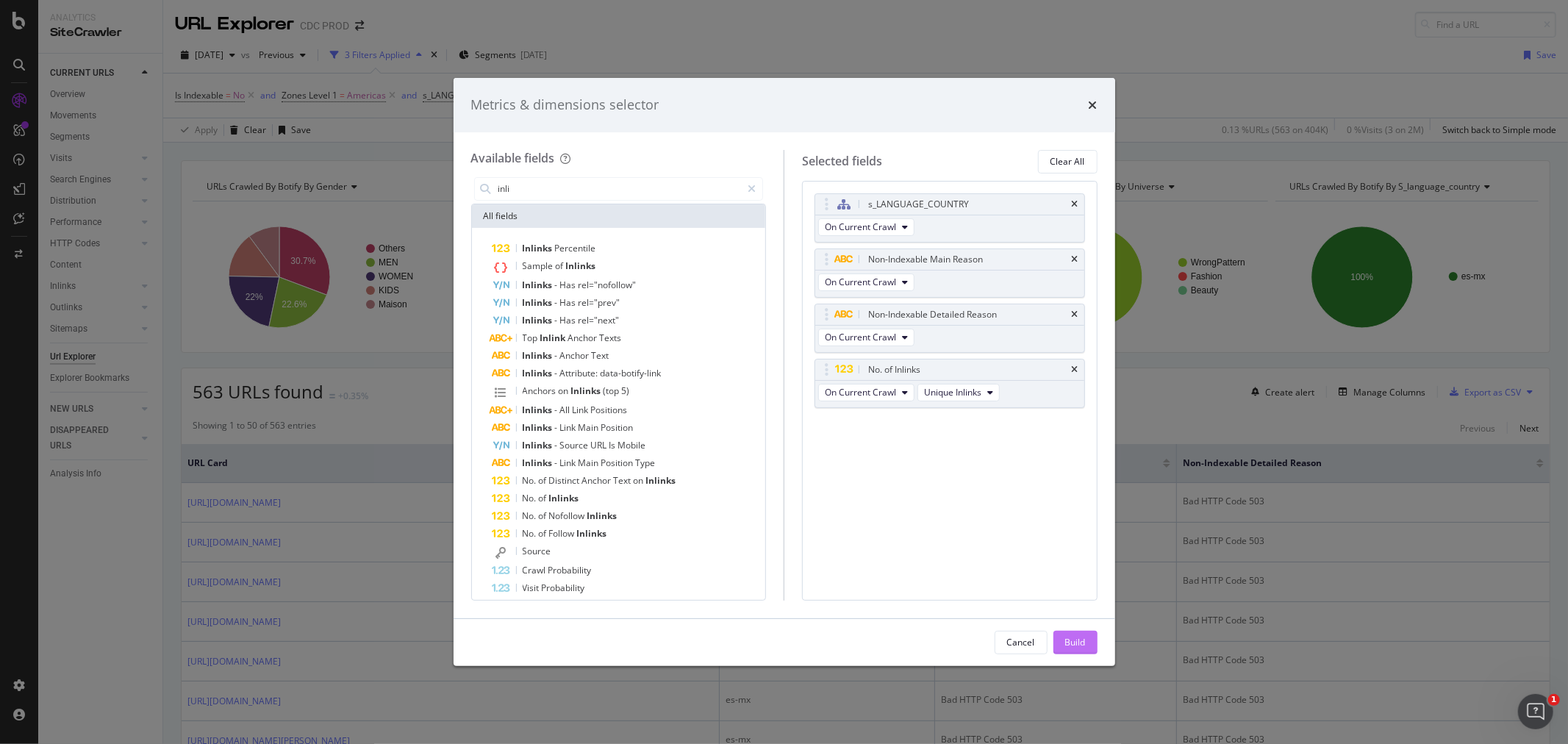
click at [1090, 645] on button "Build" at bounding box center [1075, 643] width 44 height 24
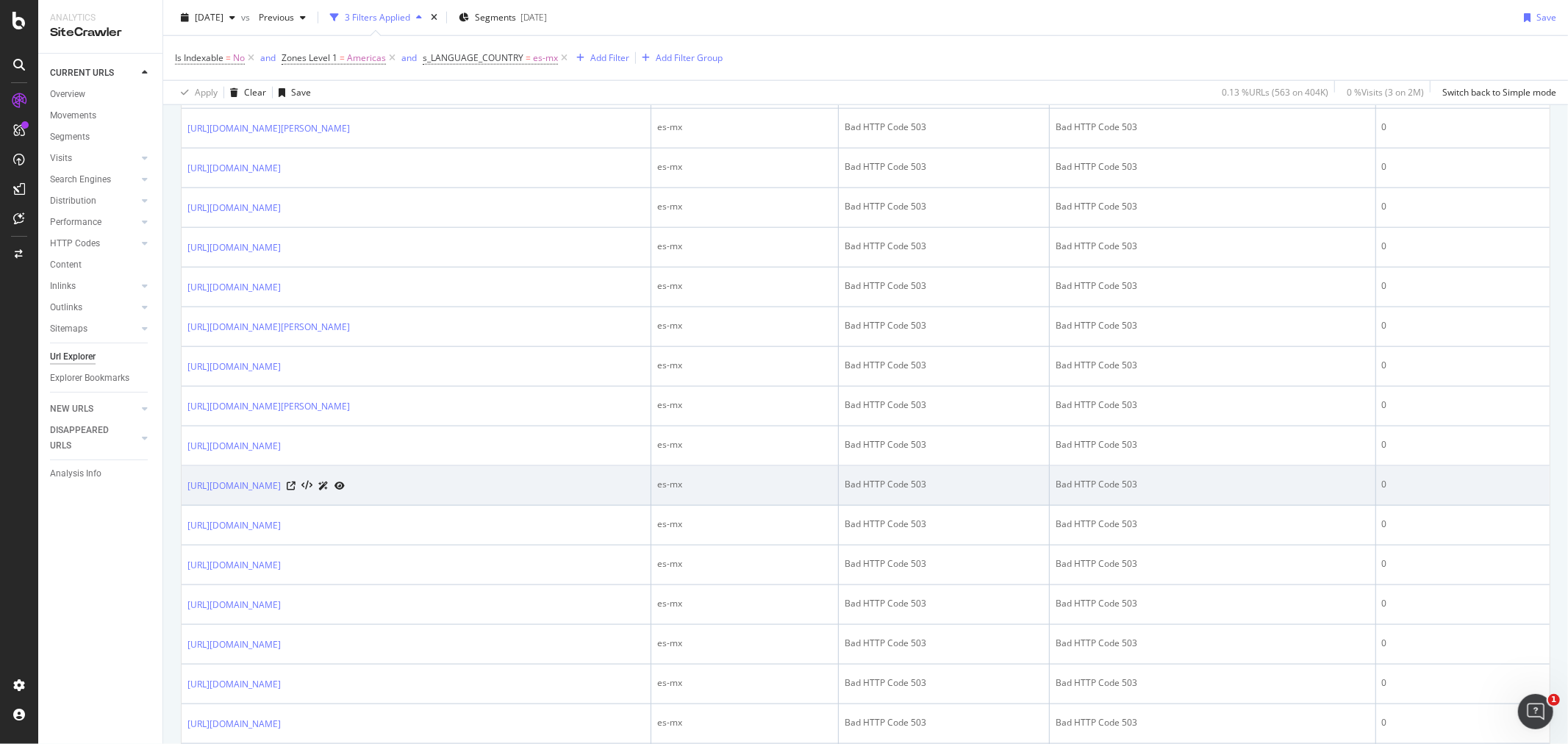
scroll to position [1891, 0]
